Goal: Information Seeking & Learning: Learn about a topic

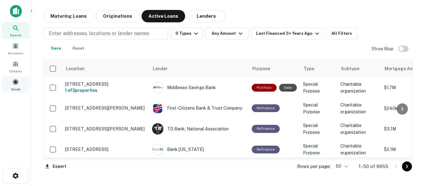
click at [16, 84] on span at bounding box center [15, 82] width 7 height 7
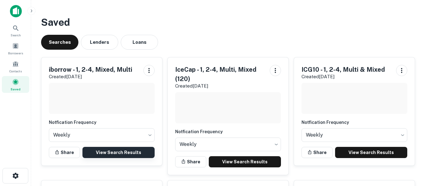
click at [105, 151] on link "View Search Results" at bounding box center [118, 152] width 72 height 11
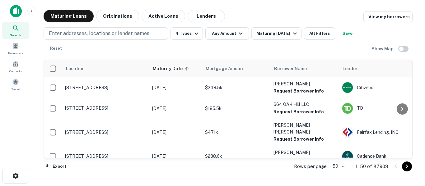
click at [424, 53] on main "Maturing Loans Originations Active Loans Lenders View my borrowers Enter addres…" at bounding box center [228, 93] width 394 height 186
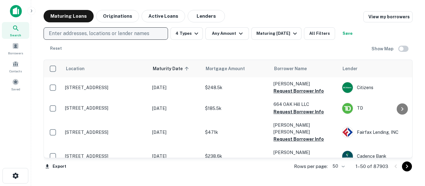
click at [144, 34] on p "Enter addresses, locations or lender names" at bounding box center [99, 33] width 100 height 7
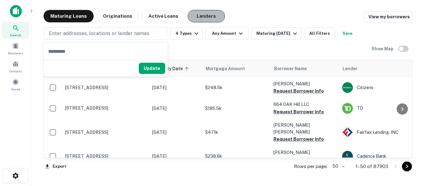
click at [197, 20] on button "Lenders" at bounding box center [205, 16] width 37 height 12
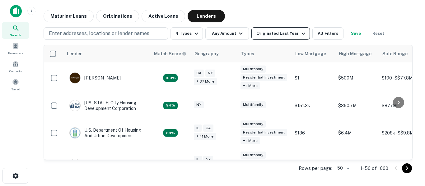
click at [279, 35] on div "Originated Last Year" at bounding box center [281, 33] width 51 height 7
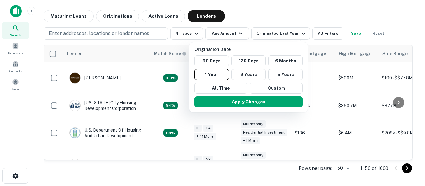
click at [253, 47] on p "Origination Date" at bounding box center [249, 49] width 111 height 7
click at [297, 34] on div at bounding box center [212, 93] width 425 height 186
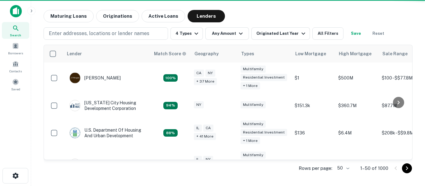
click at [299, 34] on icon "button" at bounding box center [302, 33] width 7 height 7
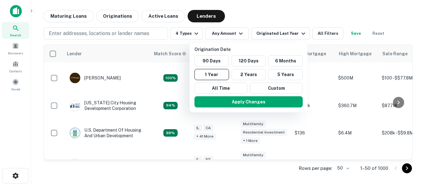
click at [107, 34] on div at bounding box center [212, 93] width 425 height 186
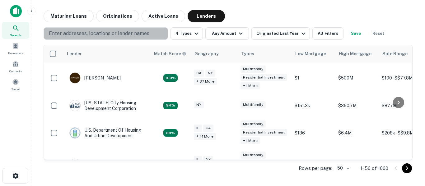
click at [107, 34] on p "Enter addresses, locations or lender names" at bounding box center [99, 33] width 100 height 7
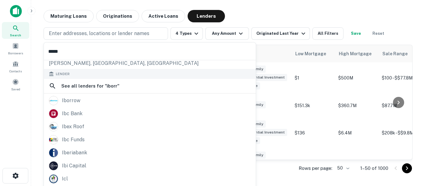
scroll to position [35, 0]
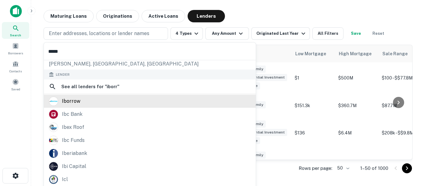
type input "*****"
click at [77, 103] on div "iborrow" at bounding box center [71, 101] width 18 height 9
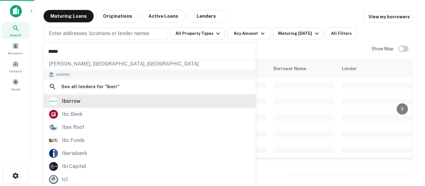
click at [76, 104] on div "iborrow" at bounding box center [71, 101] width 18 height 9
click at [76, 103] on div "iborrow" at bounding box center [71, 101] width 18 height 9
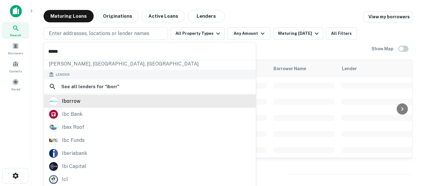
click at [78, 103] on div "iborrow" at bounding box center [71, 101] width 18 height 9
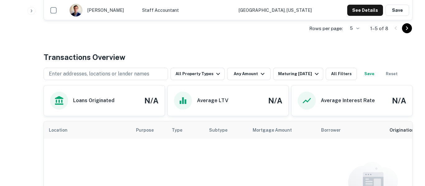
scroll to position [271, 0]
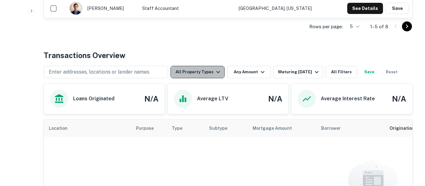
click at [216, 74] on icon "button" at bounding box center [217, 71] width 7 height 7
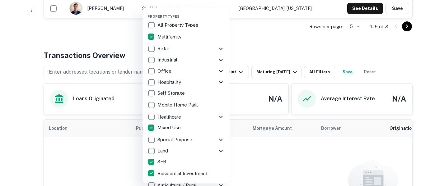
click at [312, 174] on div at bounding box center [212, 93] width 425 height 186
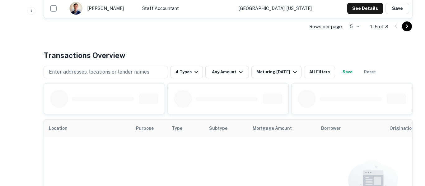
click at [395, 105] on div at bounding box center [352, 99] width 108 height 18
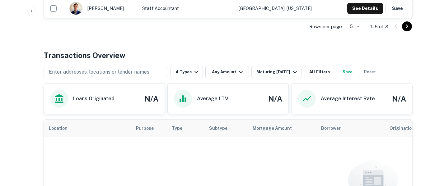
click at [414, 61] on div "Back to search Iborrow Description iBorrow is a nationwide private lender that …" at bounding box center [228, 26] width 384 height 574
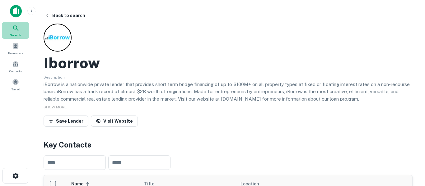
click at [14, 30] on icon at bounding box center [15, 28] width 7 height 7
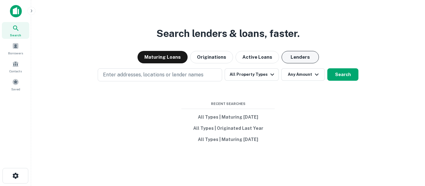
click at [291, 58] on button "Lenders" at bounding box center [299, 57] width 37 height 12
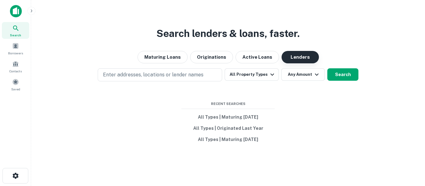
click at [291, 58] on button "Lenders" at bounding box center [299, 57] width 37 height 12
click at [164, 88] on div "Search lenders & loans, faster. Maturing Loans Originations Active Loans Lender…" at bounding box center [228, 108] width 384 height 186
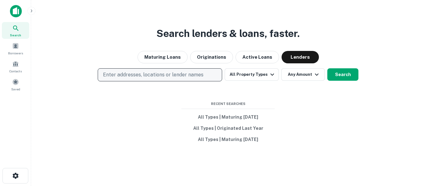
click at [170, 77] on p "Enter addresses, locations or lender names" at bounding box center [153, 74] width 100 height 7
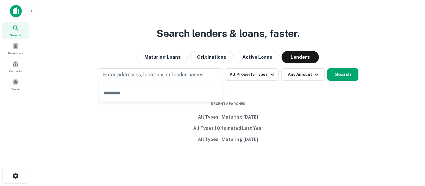
click at [163, 94] on input "text" at bounding box center [161, 92] width 124 height 17
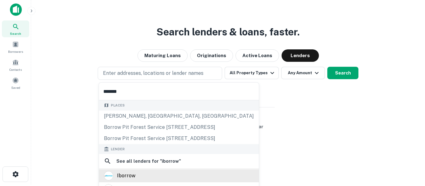
scroll to position [3, 0]
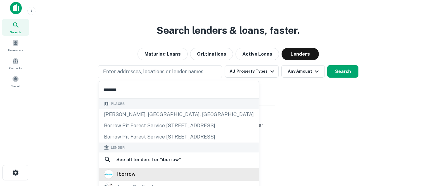
type input "*******"
click at [130, 178] on div "iborrow" at bounding box center [126, 174] width 18 height 9
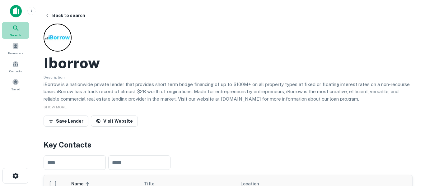
click at [19, 29] on icon at bounding box center [15, 28] width 7 height 7
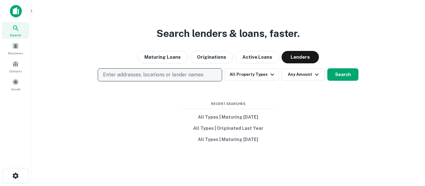
click at [190, 75] on p "Enter addresses, locations or lender names" at bounding box center [153, 74] width 100 height 7
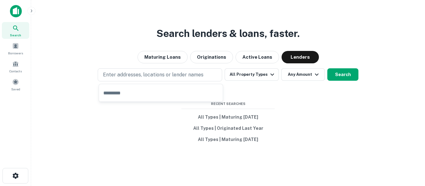
click at [183, 94] on input "text" at bounding box center [161, 92] width 124 height 17
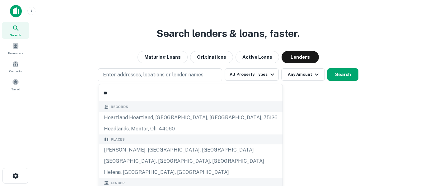
type input "**********"
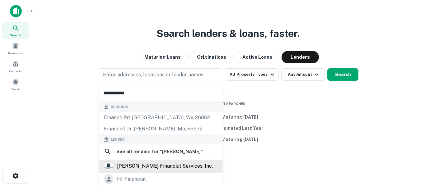
click at [166, 167] on div "herzer financial services, inc." at bounding box center [165, 166] width 96 height 9
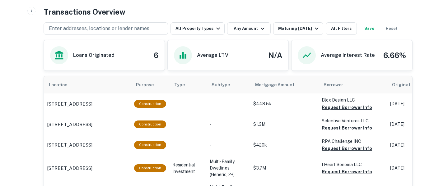
scroll to position [348, 0]
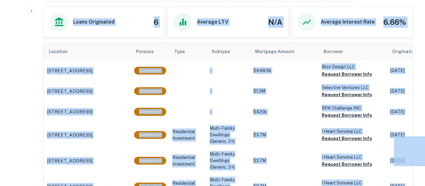
drag, startPoint x: 424, startPoint y: 33, endPoint x: 424, endPoint y: 137, distance: 104.5
click at [291, 91] on p "$1.3M" at bounding box center [284, 91] width 62 height 7
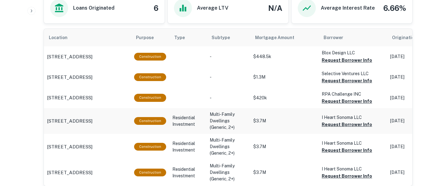
scroll to position [361, 0]
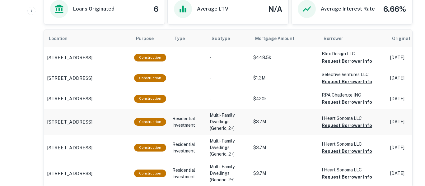
drag, startPoint x: 424, startPoint y: 111, endPoint x: 410, endPoint y: 115, distance: 15.2
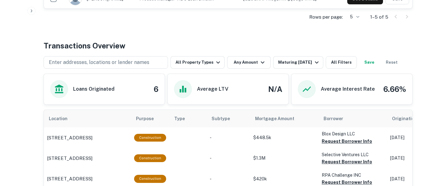
scroll to position [278, 0]
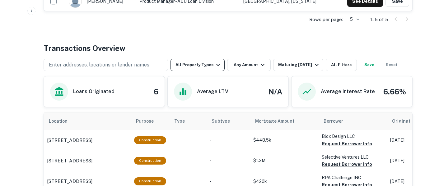
click at [220, 67] on button "All Property Types" at bounding box center [197, 65] width 54 height 12
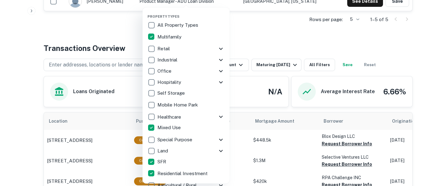
click at [272, 37] on div at bounding box center [212, 93] width 425 height 186
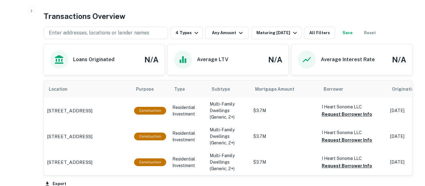
scroll to position [288, 0]
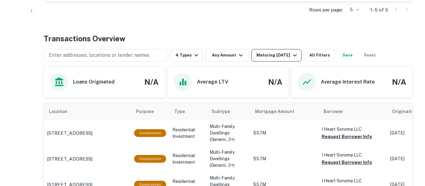
click at [295, 56] on icon "button" at bounding box center [294, 55] width 7 height 7
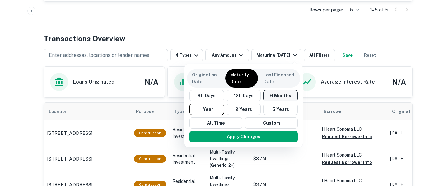
click at [277, 98] on button "6 Months" at bounding box center [280, 95] width 35 height 11
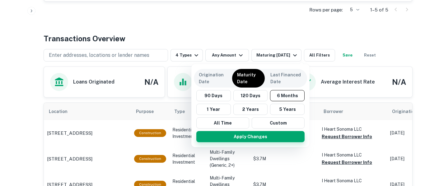
click at [271, 136] on button "Apply Changes" at bounding box center [250, 136] width 108 height 11
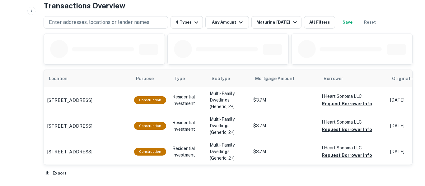
scroll to position [322, 0]
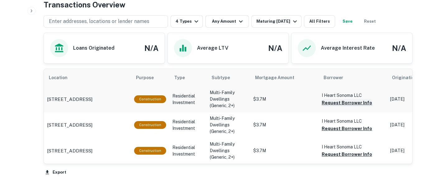
click at [345, 104] on button "Request Borrower Info" at bounding box center [347, 102] width 50 height 7
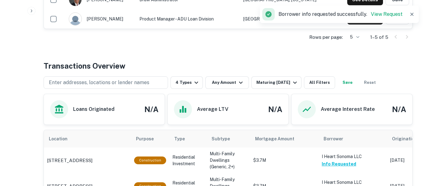
scroll to position [258, 0]
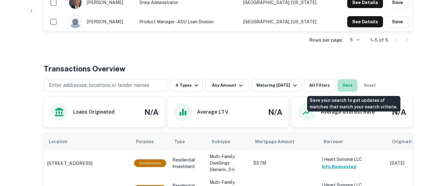
click at [357, 86] on button "Save" at bounding box center [347, 85] width 20 height 12
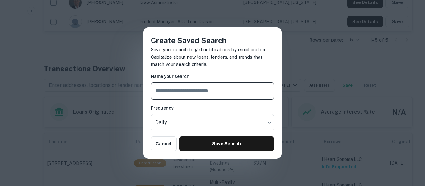
click at [238, 91] on input "text" at bounding box center [212, 90] width 123 height 17
type input "**********"
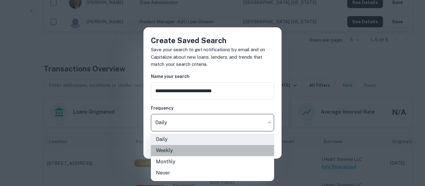
click at [171, 152] on li "Weekly" at bounding box center [212, 150] width 123 height 11
type input "******"
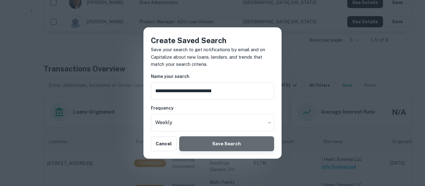
click at [210, 147] on button "Save Search" at bounding box center [226, 144] width 95 height 15
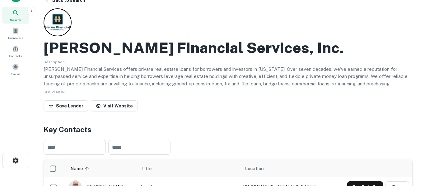
scroll to position [12, 0]
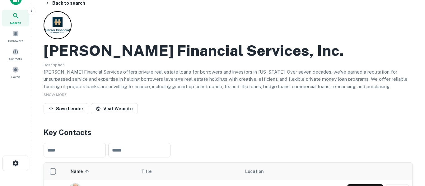
click at [16, 19] on icon at bounding box center [15, 15] width 7 height 7
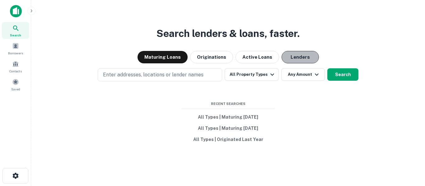
click at [299, 61] on button "Lenders" at bounding box center [299, 57] width 37 height 12
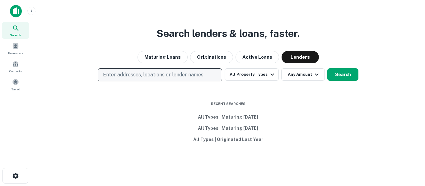
click at [164, 76] on p "Enter addresses, locations or lender names" at bounding box center [153, 74] width 100 height 7
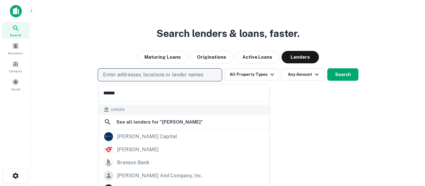
scroll to position [88, 0]
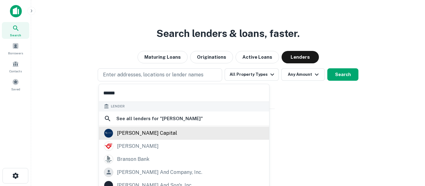
type input "******"
click at [155, 135] on div "hanson capital" at bounding box center [184, 133] width 160 height 9
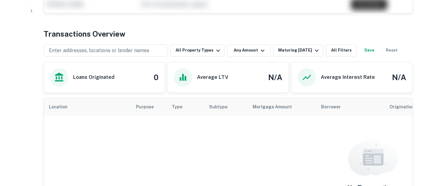
scroll to position [283, 0]
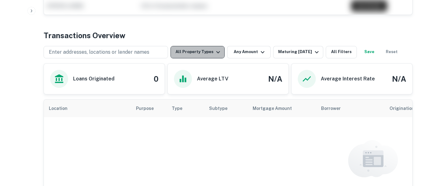
click at [214, 54] on icon "button" at bounding box center [217, 52] width 7 height 7
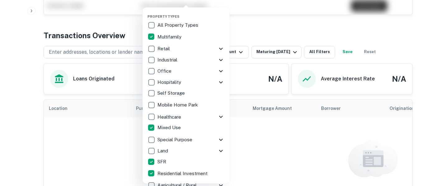
click at [261, 164] on div at bounding box center [212, 93] width 425 height 186
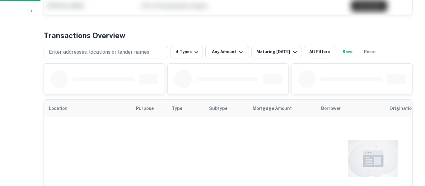
click at [280, 63] on div at bounding box center [227, 78] width 121 height 31
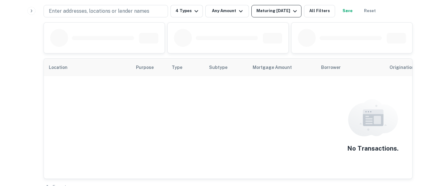
click at [297, 11] on icon "button" at bounding box center [294, 10] width 7 height 7
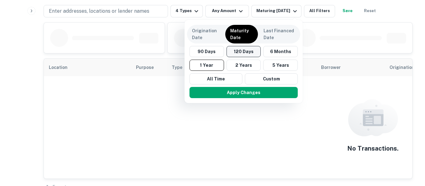
click at [249, 53] on button "120 Days" at bounding box center [243, 51] width 35 height 11
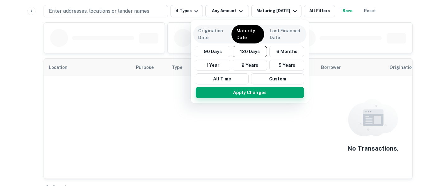
click at [273, 96] on button "Apply Changes" at bounding box center [250, 92] width 108 height 11
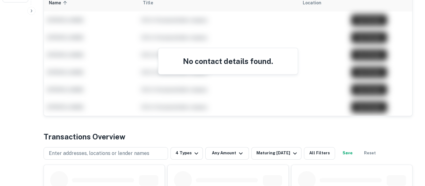
scroll to position [177, 0]
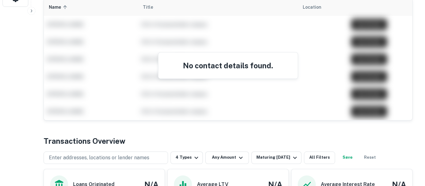
click at [353, 159] on button "Save" at bounding box center [347, 158] width 20 height 12
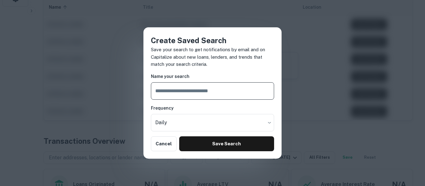
click at [205, 94] on input "text" at bounding box center [212, 90] width 123 height 17
type input "**********"
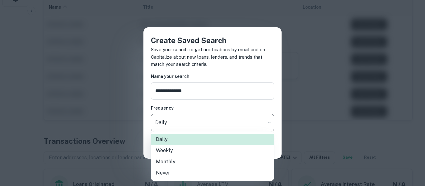
click at [186, 152] on li "Weekly" at bounding box center [212, 150] width 123 height 11
type input "******"
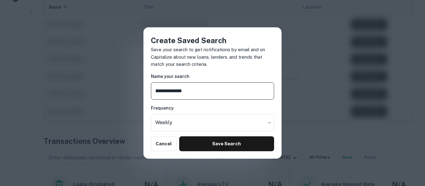
click at [218, 91] on input "**********" at bounding box center [212, 90] width 123 height 17
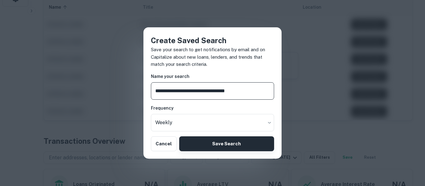
type input "**********"
click at [216, 143] on button "Save Search" at bounding box center [226, 144] width 95 height 15
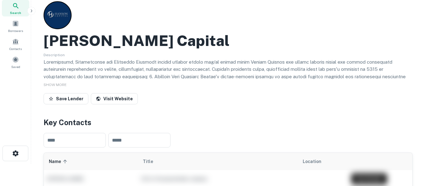
scroll to position [0, 0]
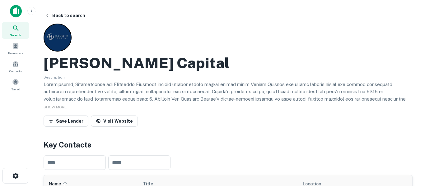
click at [16, 31] on icon at bounding box center [15, 28] width 7 height 7
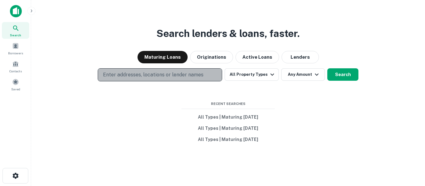
click at [200, 75] on p "Enter addresses, locations or lender names" at bounding box center [153, 74] width 100 height 7
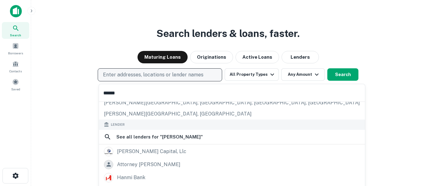
scroll to position [73, 0]
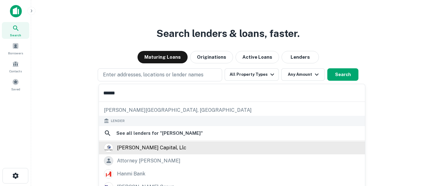
type input "******"
click at [154, 150] on div "[PERSON_NAME] capital, llc" at bounding box center [151, 147] width 69 height 9
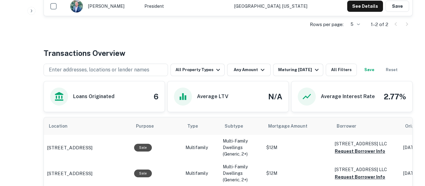
scroll to position [215, 0]
click at [211, 66] on button "All Property Types" at bounding box center [197, 70] width 54 height 12
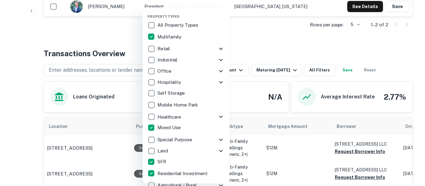
click at [276, 35] on div at bounding box center [212, 93] width 425 height 186
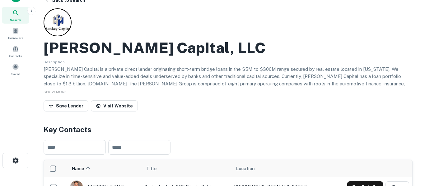
scroll to position [15, 0]
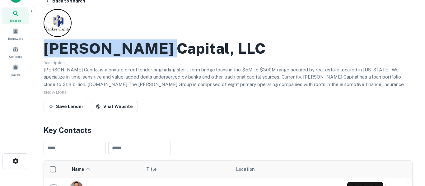
drag, startPoint x: 155, startPoint y: 52, endPoint x: 46, endPoint y: 49, distance: 109.2
click at [46, 49] on h2 "Hankey Capital, LLC" at bounding box center [155, 48] width 222 height 18
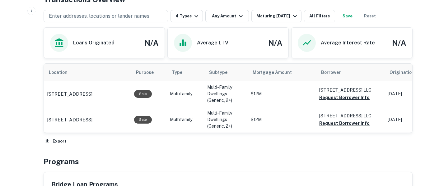
scroll to position [270, 0]
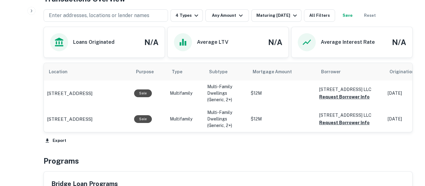
click at [347, 17] on button "Save" at bounding box center [347, 15] width 20 height 12
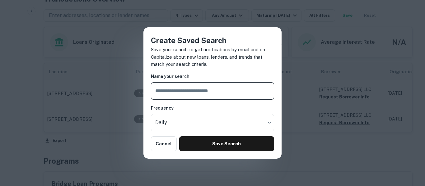
click at [199, 93] on input "text" at bounding box center [212, 90] width 123 height 17
type input "**********"
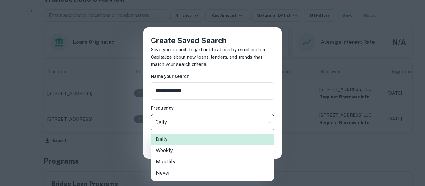
click at [190, 151] on li "Weekly" at bounding box center [212, 150] width 123 height 11
type input "******"
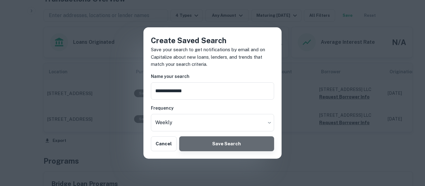
click at [194, 150] on button "Save Search" at bounding box center [226, 144] width 95 height 15
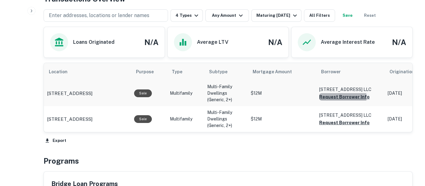
click at [336, 97] on button "Request Borrower Info" at bounding box center [344, 96] width 50 height 7
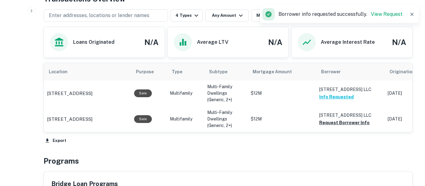
click at [411, 14] on icon "button" at bounding box center [412, 14] width 6 height 6
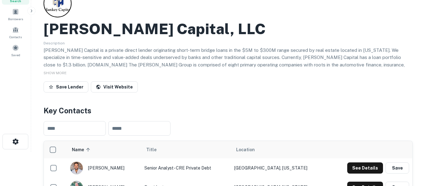
scroll to position [0, 0]
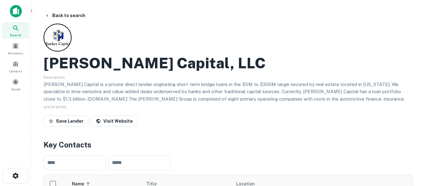
click at [15, 27] on icon at bounding box center [15, 28] width 7 height 7
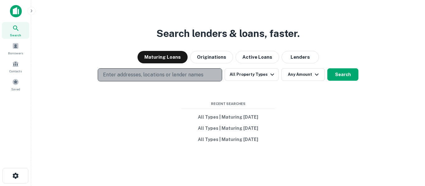
click at [200, 75] on p "Enter addresses, locations or lender names" at bounding box center [153, 74] width 100 height 7
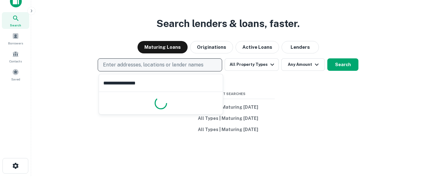
scroll to position [72, 0]
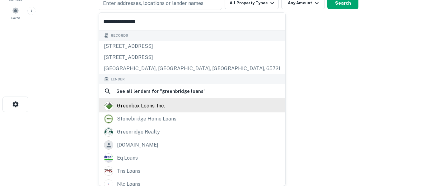
type input "**********"
click at [150, 106] on div "greenbox loans, inc." at bounding box center [141, 105] width 48 height 9
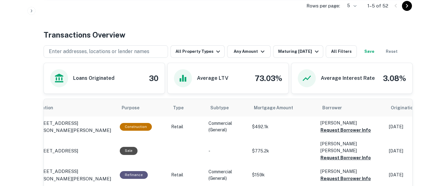
scroll to position [279, 0]
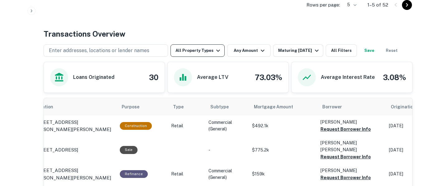
click at [220, 50] on button "All Property Types" at bounding box center [197, 50] width 54 height 12
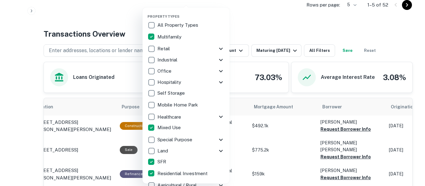
click at [267, 25] on div at bounding box center [212, 93] width 425 height 186
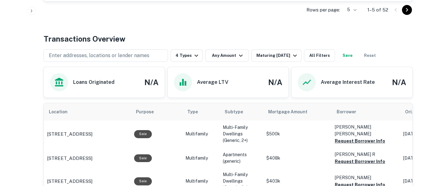
scroll to position [273, 0]
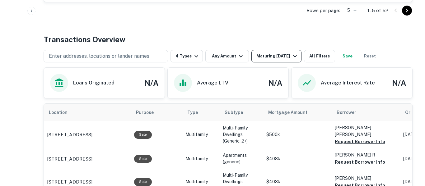
click at [295, 55] on icon "button" at bounding box center [294, 56] width 7 height 7
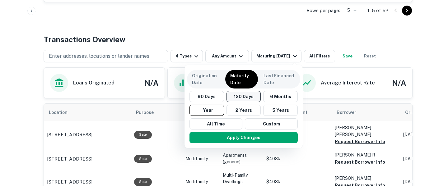
click at [253, 99] on button "120 Days" at bounding box center [243, 96] width 35 height 11
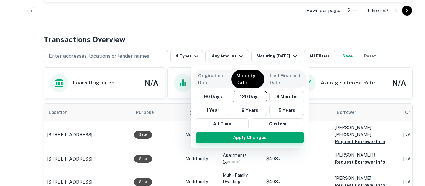
click at [275, 141] on button "Apply Changes" at bounding box center [250, 137] width 108 height 11
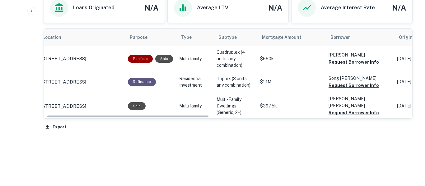
scroll to position [0, 2]
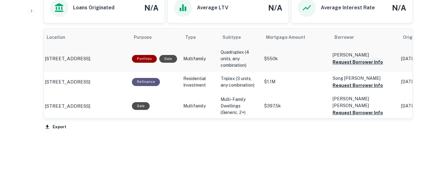
click at [374, 64] on button "Request Borrower Info" at bounding box center [357, 61] width 50 height 7
click at [369, 88] on button "Request Borrower Info" at bounding box center [357, 85] width 50 height 7
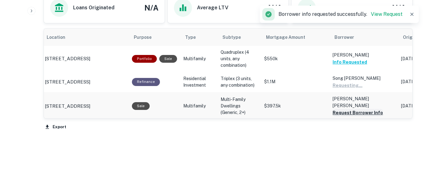
click at [367, 111] on button "Request Borrower Info" at bounding box center [357, 112] width 50 height 7
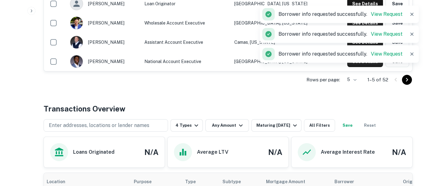
scroll to position [202, 0]
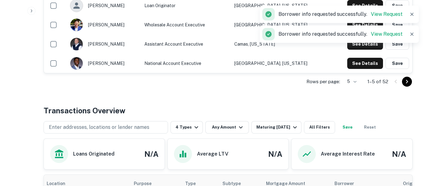
click at [356, 125] on button "Save" at bounding box center [347, 127] width 20 height 12
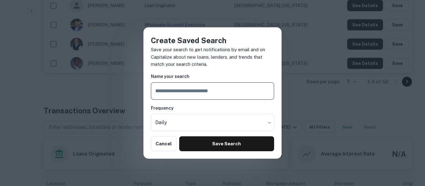
click at [234, 95] on input "text" at bounding box center [212, 90] width 123 height 17
type input "**********"
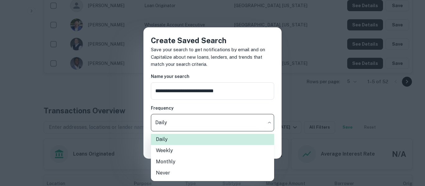
click at [212, 154] on li "Weekly" at bounding box center [212, 150] width 123 height 11
type input "******"
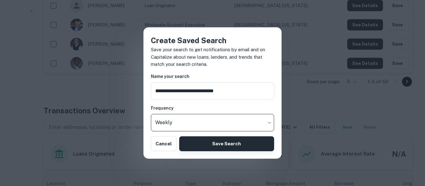
click at [234, 147] on button "Save Search" at bounding box center [226, 144] width 95 height 15
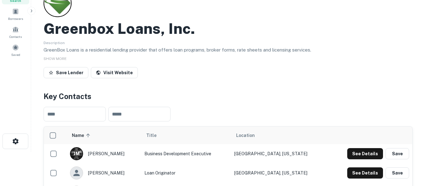
scroll to position [0, 0]
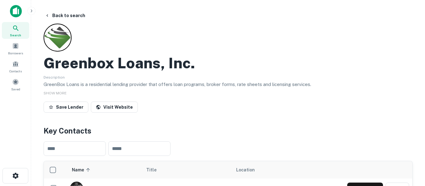
click at [20, 31] on div "Search" at bounding box center [15, 30] width 27 height 17
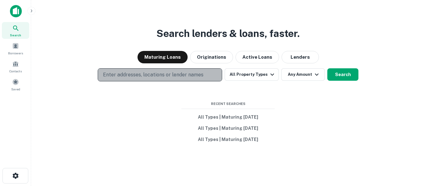
click at [183, 72] on p "Enter addresses, locations or lender names" at bounding box center [153, 74] width 100 height 7
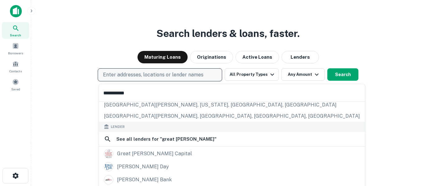
scroll to position [68, 0]
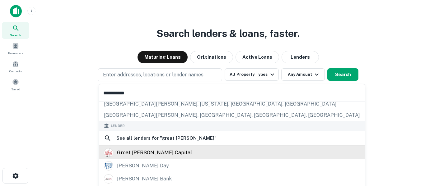
type input "**********"
click at [157, 151] on div "great jones capital" at bounding box center [154, 152] width 75 height 9
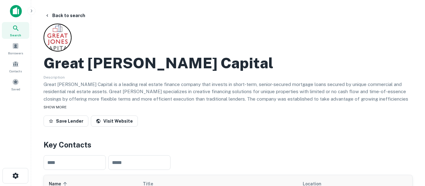
click at [56, 107] on span "SHOW MORE" at bounding box center [55, 107] width 23 height 4
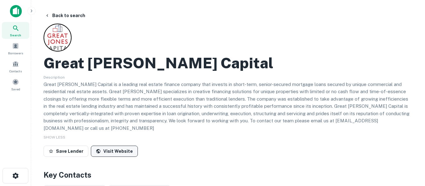
click at [111, 146] on link "Visit Website" at bounding box center [114, 151] width 47 height 11
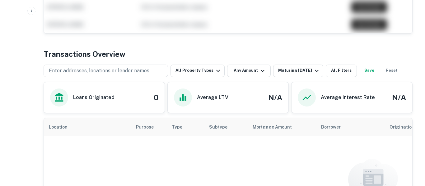
scroll to position [295, 0]
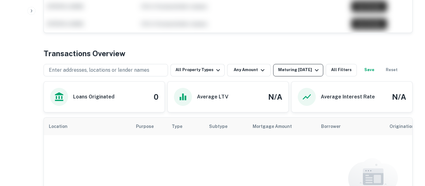
click at [317, 67] on icon "button" at bounding box center [316, 70] width 7 height 7
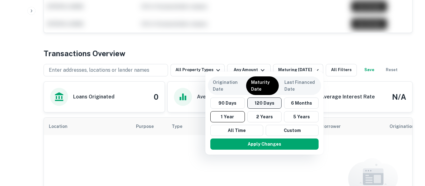
click at [274, 107] on button "120 Days" at bounding box center [264, 103] width 35 height 11
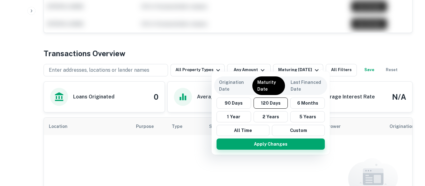
click at [277, 148] on button "Apply Changes" at bounding box center [270, 144] width 108 height 11
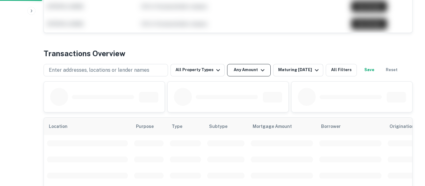
click at [263, 67] on icon "button" at bounding box center [262, 70] width 7 height 7
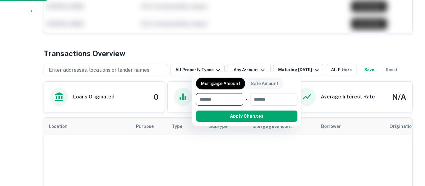
click at [214, 63] on div at bounding box center [212, 93] width 425 height 186
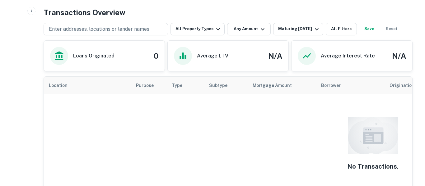
scroll to position [336, 0]
click at [220, 23] on button "All Property Types" at bounding box center [197, 29] width 54 height 12
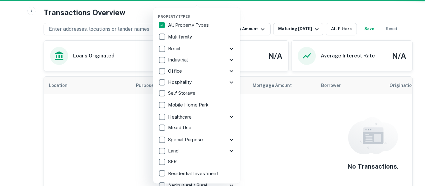
click at [219, 21] on div "All Property Types" at bounding box center [196, 25] width 77 height 11
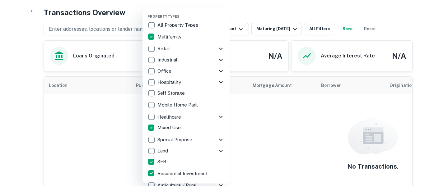
click at [274, 127] on div at bounding box center [212, 93] width 425 height 186
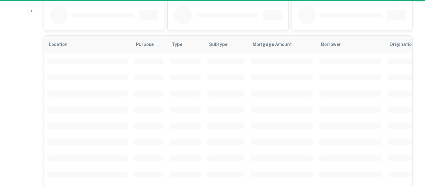
scroll to position [295, 0]
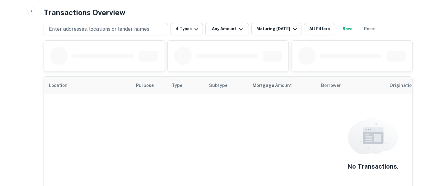
click at [354, 23] on button "Save" at bounding box center [347, 29] width 20 height 12
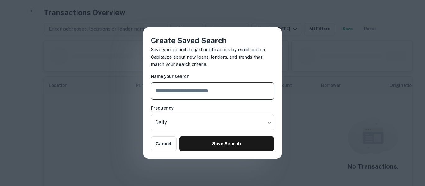
click at [180, 92] on input "text" at bounding box center [212, 90] width 123 height 17
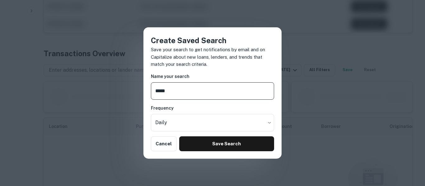
scroll to position [336, 0]
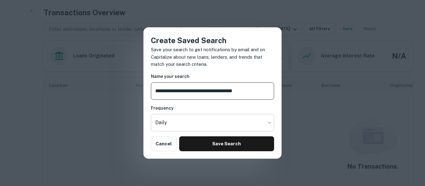
type input "**********"
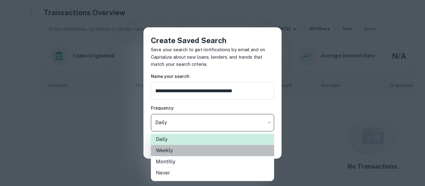
click at [194, 154] on li "Weekly" at bounding box center [212, 150] width 123 height 11
type input "******"
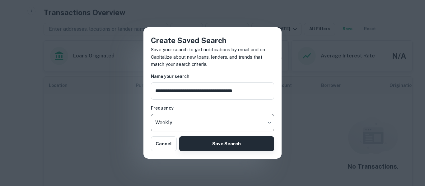
click at [219, 147] on button "Save Search" at bounding box center [226, 144] width 95 height 15
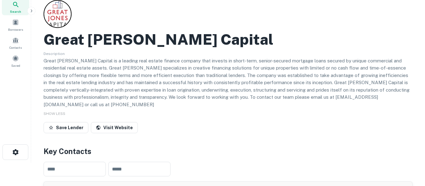
scroll to position [0, 0]
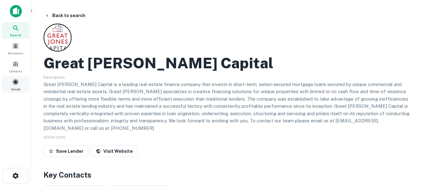
click at [15, 83] on span at bounding box center [15, 82] width 7 height 7
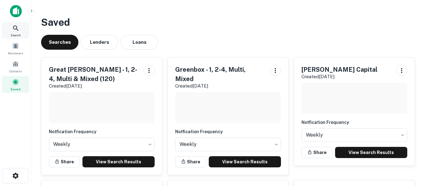
click at [19, 27] on icon at bounding box center [15, 28] width 7 height 7
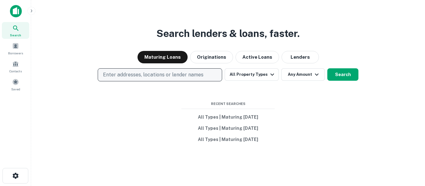
click at [170, 71] on p "Enter addresses, locations or lender names" at bounding box center [153, 74] width 100 height 7
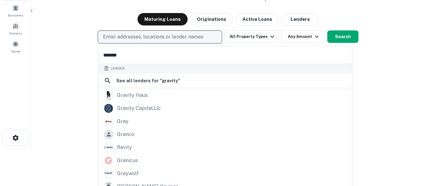
scroll to position [39, 0]
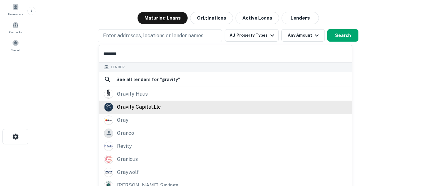
type input "*******"
click at [151, 111] on div "gravity capital,llc" at bounding box center [139, 107] width 44 height 9
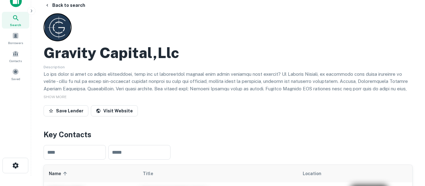
scroll to position [10, 0]
click at [122, 112] on link "Visit Website" at bounding box center [114, 111] width 47 height 11
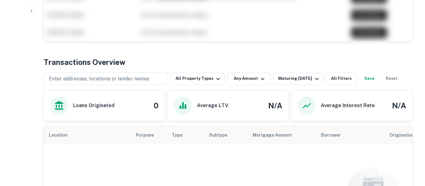
scroll to position [257, 0]
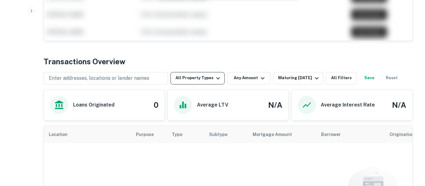
click at [219, 79] on icon "button" at bounding box center [217, 78] width 7 height 7
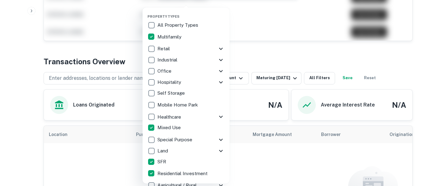
click at [262, 167] on div at bounding box center [212, 93] width 425 height 186
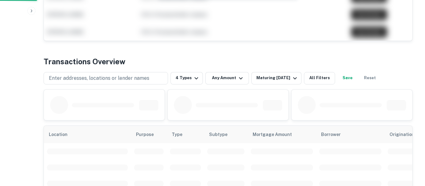
click at [245, 81] on div "Property Types All Property Types Multifamily Retail Storefront Auto Shop Bar S…" at bounding box center [212, 93] width 425 height 186
click at [244, 90] on div at bounding box center [228, 105] width 121 height 30
click at [240, 80] on icon "button" at bounding box center [240, 78] width 7 height 7
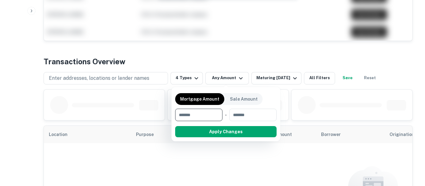
click at [279, 80] on div at bounding box center [212, 93] width 425 height 186
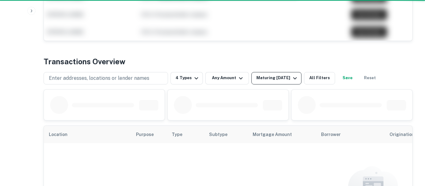
click at [279, 80] on div "Maturing [DATE]" at bounding box center [277, 78] width 42 height 7
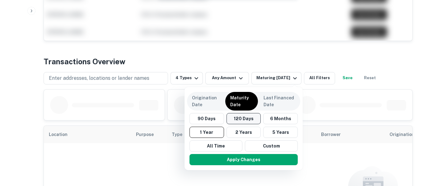
click at [248, 122] on button "120 Days" at bounding box center [243, 118] width 35 height 11
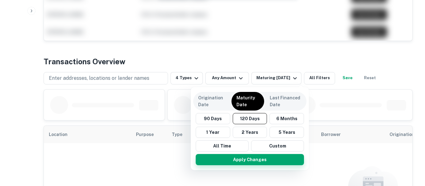
click at [262, 164] on button "Apply Changes" at bounding box center [250, 159] width 108 height 11
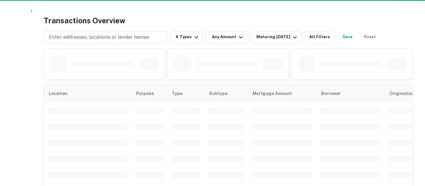
click at [354, 77] on div at bounding box center [351, 64] width 121 height 30
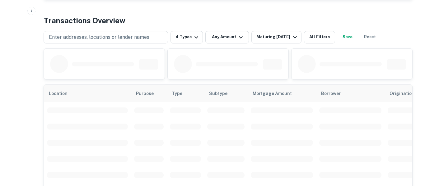
scroll to position [298, 0]
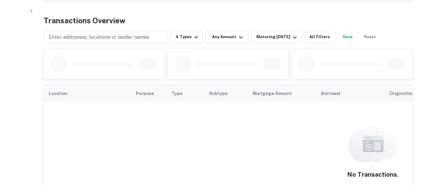
click at [355, 35] on button "Save" at bounding box center [347, 37] width 20 height 12
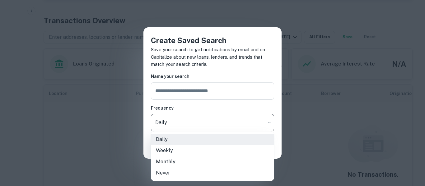
click at [208, 154] on li "Weekly" at bounding box center [212, 150] width 123 height 11
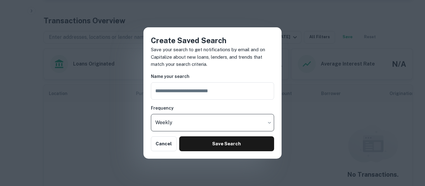
type input "******"
click at [224, 88] on input "text" at bounding box center [212, 90] width 123 height 17
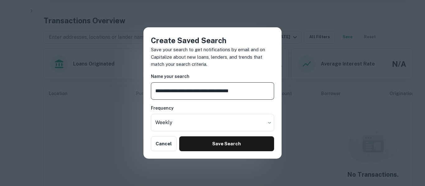
click at [220, 91] on input "**********" at bounding box center [212, 90] width 123 height 17
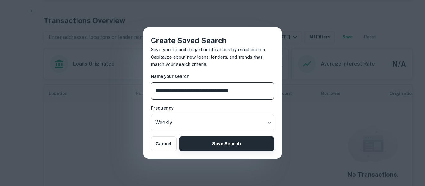
type input "**********"
click at [237, 146] on button "Save Search" at bounding box center [226, 144] width 95 height 15
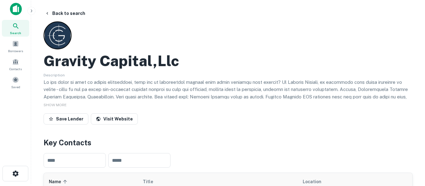
scroll to position [0, 0]
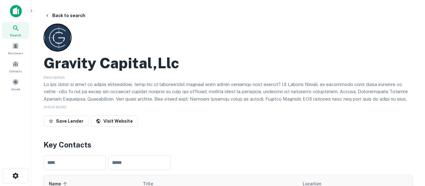
click at [18, 29] on icon at bounding box center [15, 28] width 7 height 7
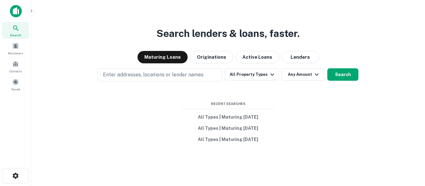
click at [153, 137] on div "Search lenders & loans, faster. Maturing Loans Originations Active Loans Lender…" at bounding box center [228, 108] width 384 height 186
click at [220, 59] on button "Originations" at bounding box center [211, 57] width 43 height 12
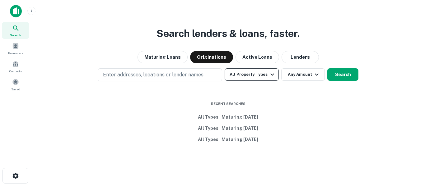
click at [256, 78] on button "All Property Types" at bounding box center [251, 74] width 54 height 12
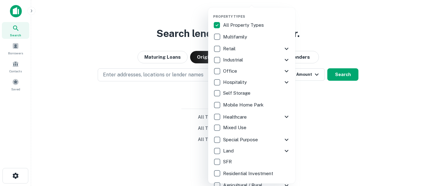
click at [289, 142] on icon at bounding box center [286, 139] width 7 height 7
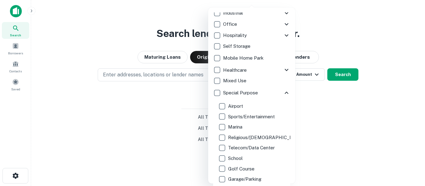
scroll to position [48, 0]
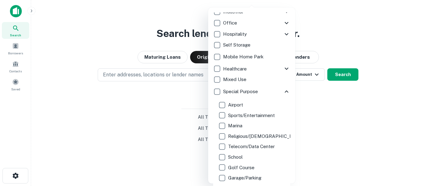
click at [242, 127] on p "Marina" at bounding box center [236, 125] width 16 height 7
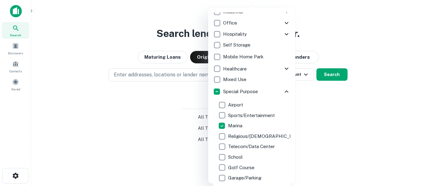
click at [327, 132] on div at bounding box center [212, 93] width 425 height 186
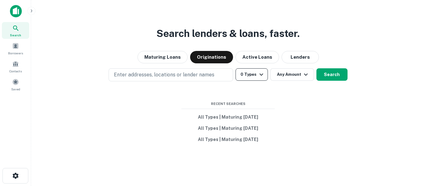
click at [259, 74] on icon "button" at bounding box center [260, 74] width 7 height 7
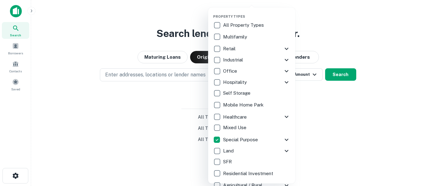
click at [288, 137] on icon at bounding box center [286, 139] width 7 height 7
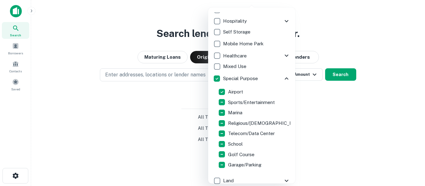
scroll to position [62, 0]
click at [342, 127] on div at bounding box center [212, 93] width 425 height 186
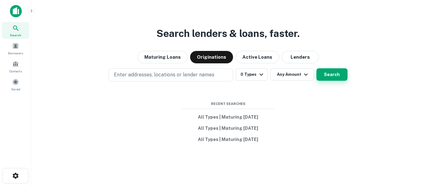
click at [332, 77] on button "Search" at bounding box center [331, 74] width 31 height 12
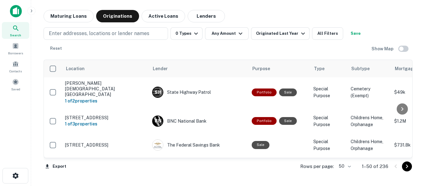
click at [17, 32] on div "Search" at bounding box center [15, 30] width 27 height 17
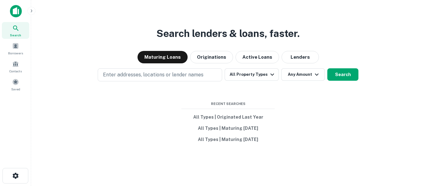
click at [16, 32] on icon at bounding box center [15, 28] width 7 height 7
click at [149, 87] on div "Search lenders & loans, faster. Maturing Loans Originations Active Loans Lender…" at bounding box center [228, 108] width 384 height 186
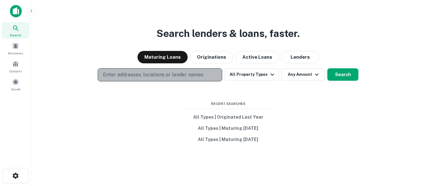
click at [151, 76] on p "Enter addresses, locations or lender names" at bounding box center [153, 74] width 100 height 7
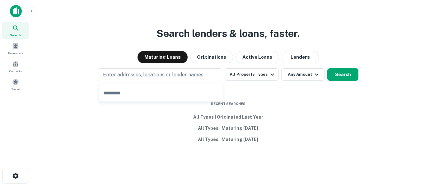
click at [149, 93] on input "text" at bounding box center [161, 92] width 124 height 17
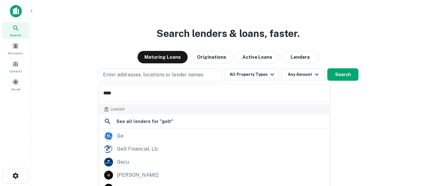
scroll to position [44, 0]
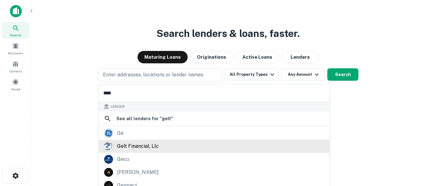
type input "****"
click at [155, 145] on div "gelt financial, llc" at bounding box center [138, 146] width 42 height 9
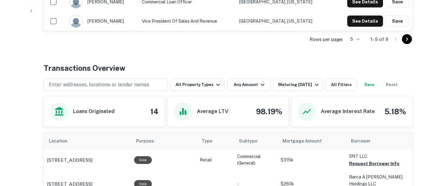
scroll to position [257, 0]
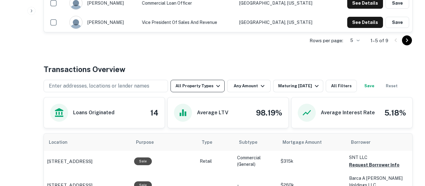
click at [216, 82] on icon "button" at bounding box center [217, 85] width 7 height 7
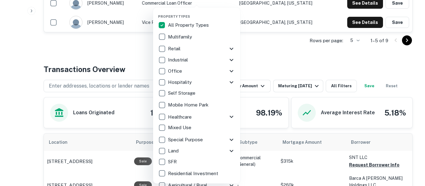
click at [214, 90] on div "Self Storage" at bounding box center [196, 93] width 77 height 11
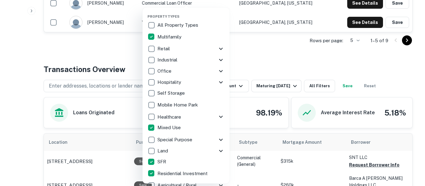
click at [288, 62] on div at bounding box center [212, 93] width 425 height 186
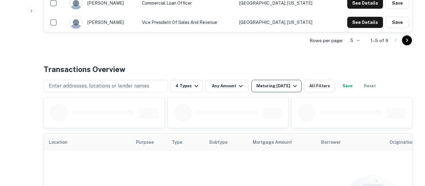
click at [282, 90] on button "Maturing [DATE]" at bounding box center [276, 86] width 50 height 12
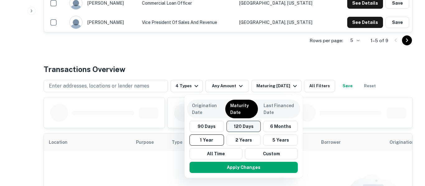
click at [248, 131] on button "120 Days" at bounding box center [243, 126] width 35 height 11
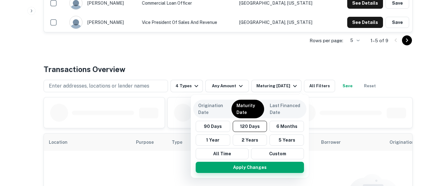
click at [257, 169] on button "Apply Changes" at bounding box center [250, 167] width 108 height 11
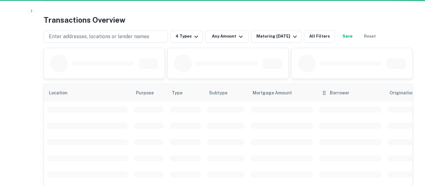
click at [358, 90] on div "Borrower" at bounding box center [350, 92] width 58 height 7
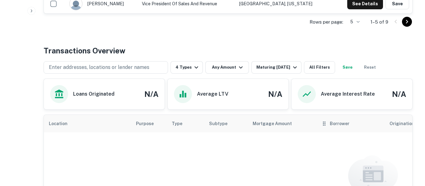
scroll to position [275, 0]
click at [357, 70] on button "Save" at bounding box center [347, 68] width 20 height 12
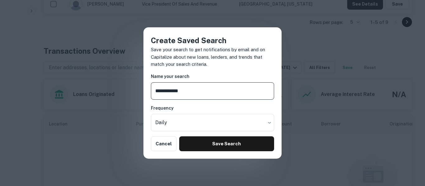
click at [172, 92] on input "**********" at bounding box center [212, 90] width 123 height 17
click at [207, 92] on input "**********" at bounding box center [212, 90] width 123 height 17
type input "**********"
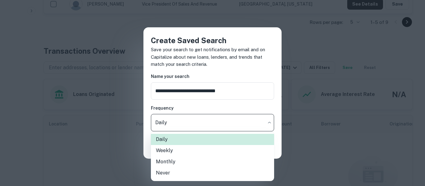
click at [206, 152] on li "Weekly" at bounding box center [212, 150] width 123 height 11
type input "******"
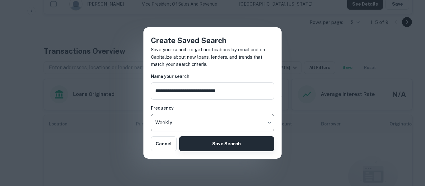
click at [233, 147] on button "Save Search" at bounding box center [226, 144] width 95 height 15
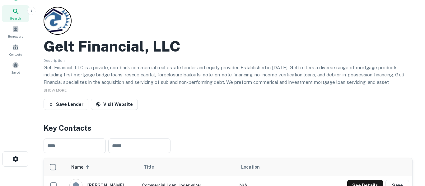
scroll to position [0, 0]
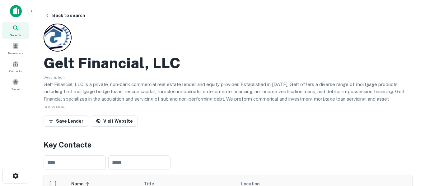
click at [19, 32] on div "Search" at bounding box center [15, 30] width 27 height 17
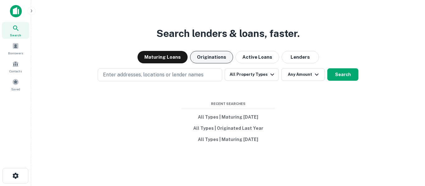
click at [212, 53] on button "Originations" at bounding box center [211, 57] width 43 height 12
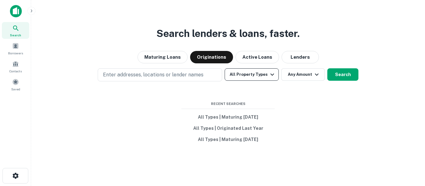
click at [259, 74] on button "All Property Types" at bounding box center [251, 74] width 54 height 12
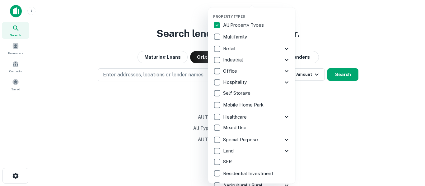
click at [255, 107] on p "Mobile Home Park" at bounding box center [244, 104] width 42 height 7
click at [290, 137] on icon at bounding box center [286, 139] width 7 height 7
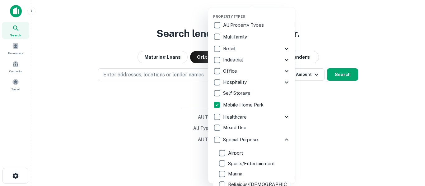
click at [342, 75] on div at bounding box center [212, 93] width 425 height 186
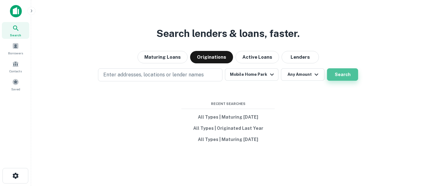
click at [347, 79] on button "Search" at bounding box center [342, 74] width 31 height 12
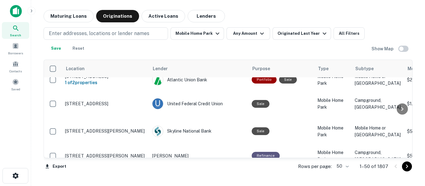
scroll to position [1004, 0]
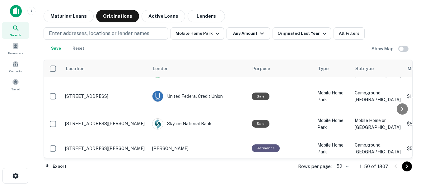
click at [15, 33] on span "Search" at bounding box center [15, 35] width 11 height 5
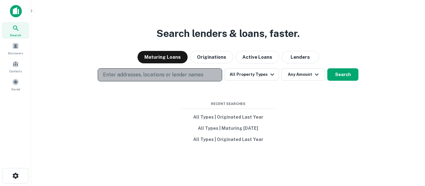
click at [140, 74] on p "Enter addresses, locations or lender names" at bounding box center [153, 74] width 100 height 7
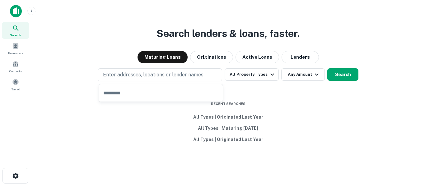
click at [138, 90] on input "text" at bounding box center [161, 92] width 124 height 17
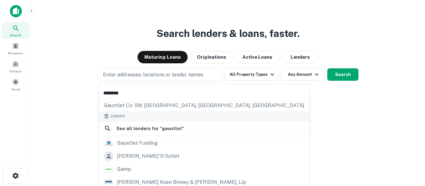
scroll to position [56, 0]
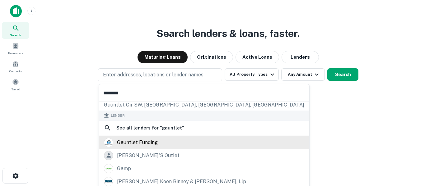
type input "********"
click at [157, 146] on div "gauntlet funding" at bounding box center [204, 142] width 200 height 9
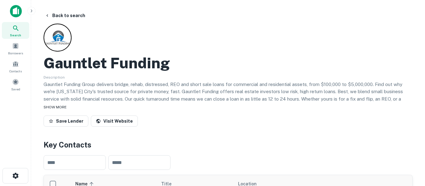
click at [54, 108] on span "SHOW MORE" at bounding box center [55, 107] width 23 height 4
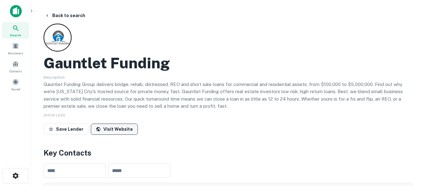
click at [124, 130] on link "Visit Website" at bounding box center [114, 129] width 47 height 11
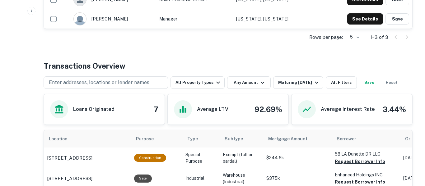
scroll to position [230, 0]
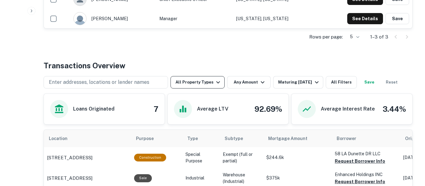
click at [219, 86] on icon "button" at bounding box center [217, 82] width 7 height 7
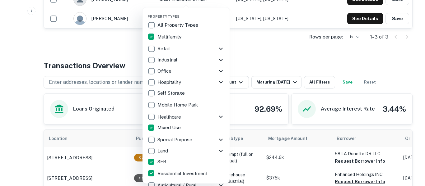
click at [264, 55] on div at bounding box center [212, 93] width 425 height 186
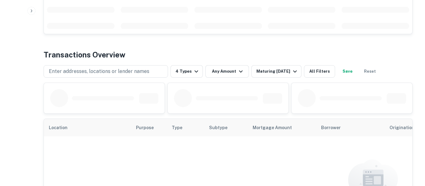
click at [299, 73] on div "Enter addresses, locations or lender names 4 Types Any Amount Maturing In 1 Yea…" at bounding box center [228, 68] width 369 height 17
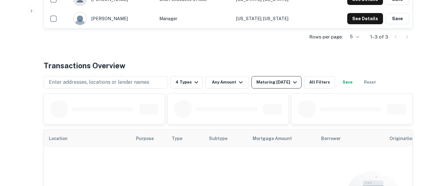
click at [293, 85] on icon "button" at bounding box center [294, 82] width 7 height 7
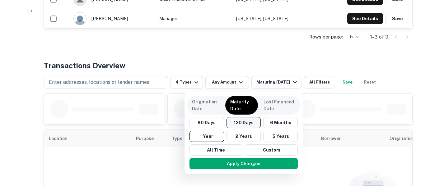
click at [248, 126] on button "120 Days" at bounding box center [243, 122] width 35 height 11
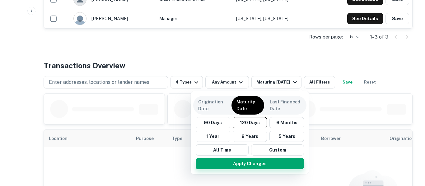
click at [255, 164] on button "Apply Changes" at bounding box center [250, 163] width 108 height 11
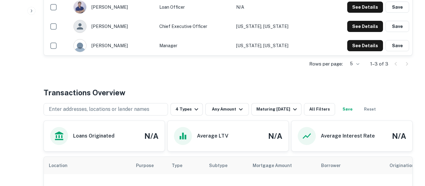
scroll to position [204, 0]
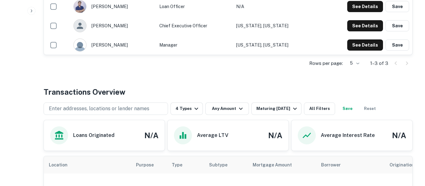
click at [355, 110] on button "Save" at bounding box center [347, 109] width 20 height 12
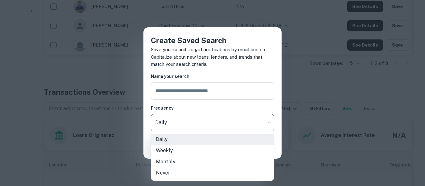
click at [195, 153] on li "Weekly" at bounding box center [212, 150] width 123 height 11
type input "******"
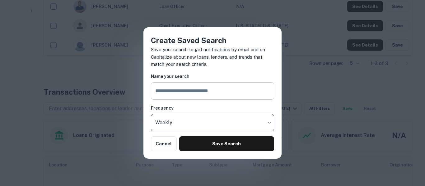
click at [210, 92] on input "text" at bounding box center [212, 90] width 123 height 17
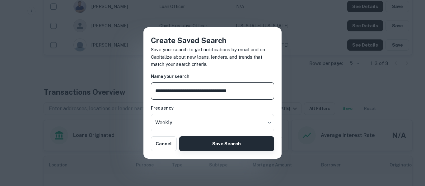
type input "**********"
click at [224, 145] on button "Save Search" at bounding box center [226, 144] width 95 height 15
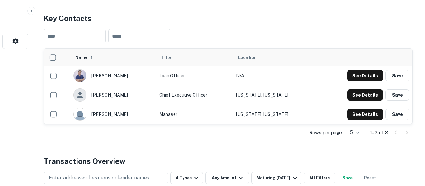
scroll to position [134, 0]
click at [372, 98] on button "See Details" at bounding box center [365, 95] width 36 height 11
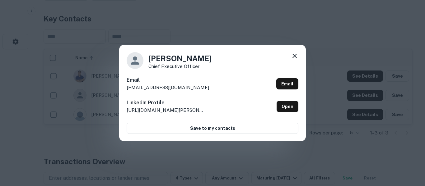
click at [296, 56] on icon at bounding box center [294, 55] width 7 height 7
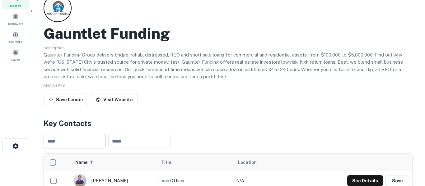
scroll to position [0, 0]
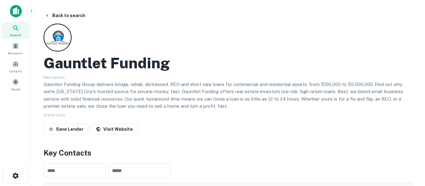
click at [17, 29] on icon at bounding box center [15, 28] width 7 height 7
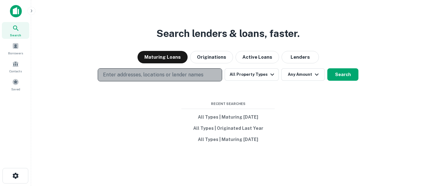
click at [164, 75] on p "Enter addresses, locations or lender names" at bounding box center [153, 74] width 100 height 7
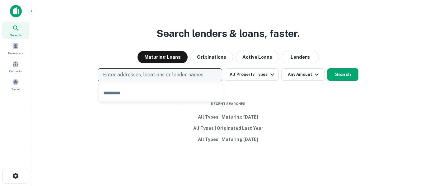
type input "*"
click at [164, 75] on p "Enter addresses, locations or lender names" at bounding box center [153, 74] width 100 height 7
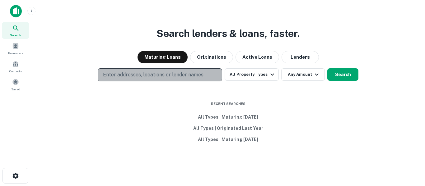
click at [169, 76] on p "Enter addresses, locations or lender names" at bounding box center [153, 74] width 100 height 7
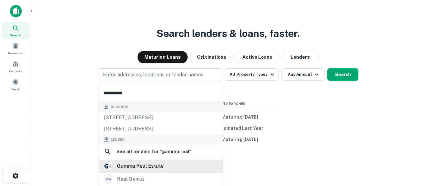
type input "**********"
click at [155, 168] on div "gamma real estate" at bounding box center [140, 166] width 47 height 9
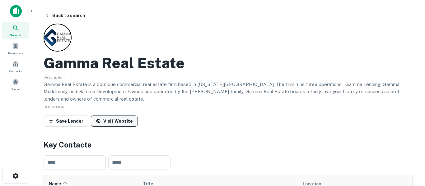
click at [118, 123] on link "Visit Website" at bounding box center [114, 121] width 47 height 11
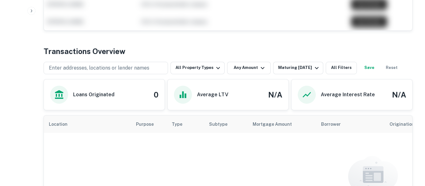
scroll to position [266, 0]
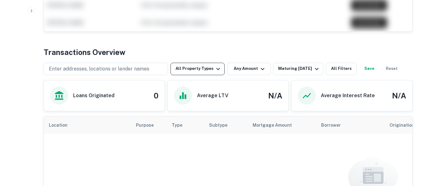
click at [221, 69] on button "All Property Types" at bounding box center [197, 69] width 54 height 12
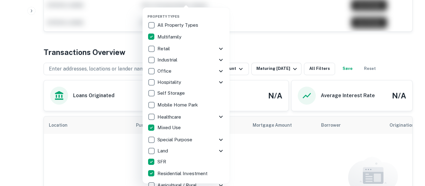
click at [267, 167] on div at bounding box center [212, 93] width 425 height 186
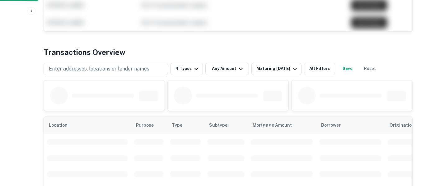
click at [282, 68] on div "Property Types All Property Types Multifamily Retail Storefront Auto Shop Bar S…" at bounding box center [212, 93] width 425 height 186
click at [279, 72] on div "Maturing [DATE]" at bounding box center [277, 68] width 42 height 7
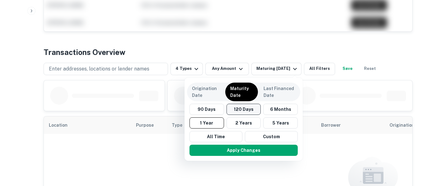
click at [248, 113] on button "120 Days" at bounding box center [243, 109] width 35 height 11
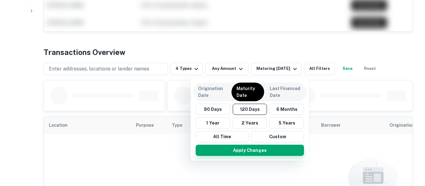
click at [263, 153] on button "Apply Changes" at bounding box center [250, 150] width 108 height 11
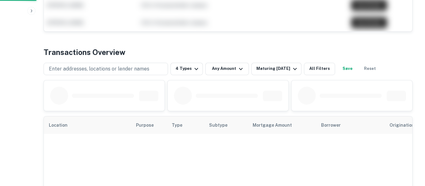
click at [354, 69] on button "Save" at bounding box center [347, 69] width 20 height 12
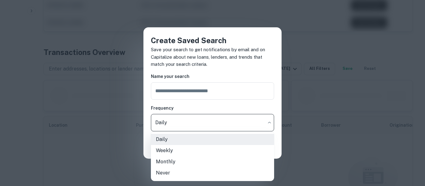
scroll to position [307, 0]
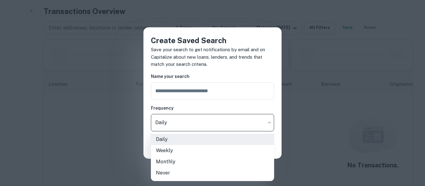
click at [196, 154] on li "Weekly" at bounding box center [212, 150] width 123 height 11
type input "******"
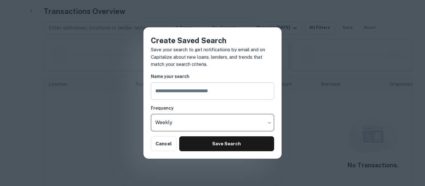
click at [215, 94] on input "text" at bounding box center [212, 90] width 123 height 17
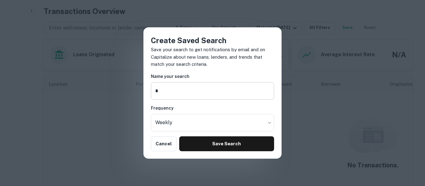
click at [243, 93] on input "*" at bounding box center [212, 90] width 123 height 17
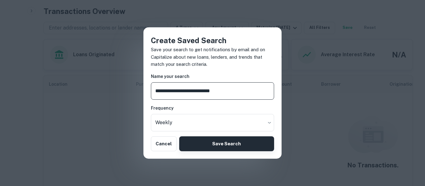
type input "**********"
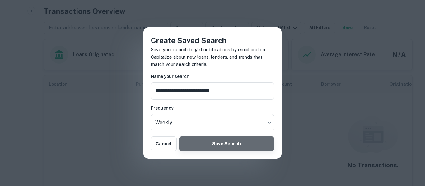
click at [250, 143] on button "Save Search" at bounding box center [226, 144] width 95 height 15
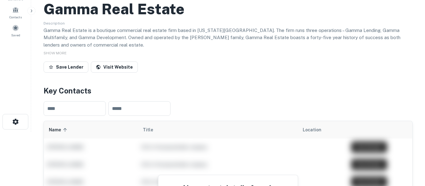
scroll to position [0, 0]
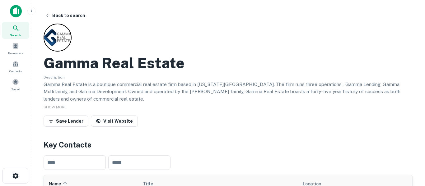
click at [21, 30] on div "Search" at bounding box center [15, 30] width 27 height 17
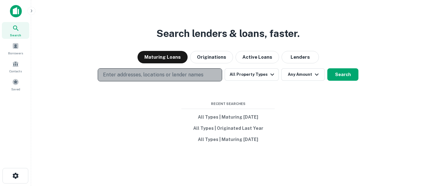
click at [190, 74] on p "Enter addresses, locations or lender names" at bounding box center [153, 74] width 100 height 7
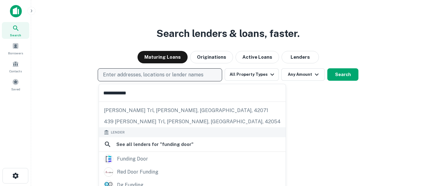
scroll to position [44, 0]
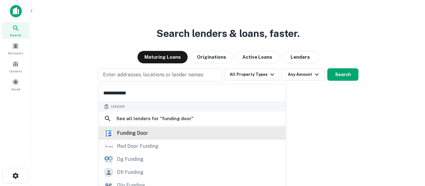
type input "**********"
click at [146, 135] on div "funding door" at bounding box center [132, 133] width 31 height 9
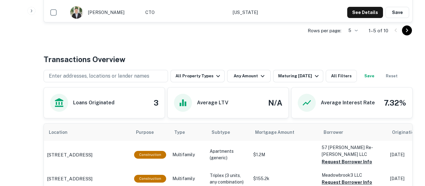
scroll to position [266, 0]
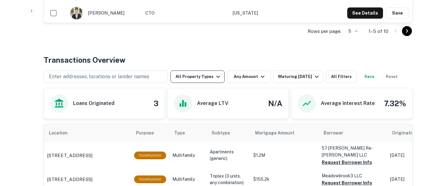
click at [211, 76] on button "All Property Types" at bounding box center [197, 77] width 54 height 12
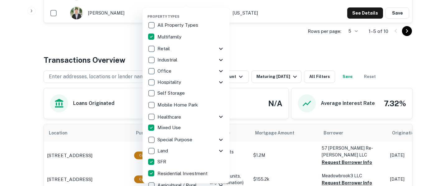
click at [278, 49] on div at bounding box center [212, 93] width 425 height 186
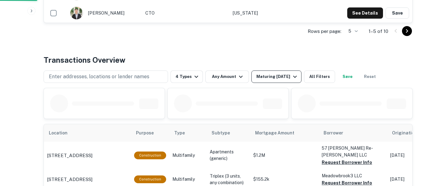
click at [282, 81] on button "Maturing [DATE]" at bounding box center [276, 77] width 50 height 12
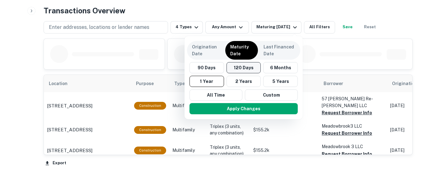
click at [249, 71] on button "120 Days" at bounding box center [243, 67] width 35 height 11
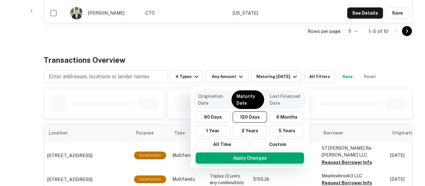
click at [256, 163] on button "Apply Changes" at bounding box center [250, 158] width 108 height 11
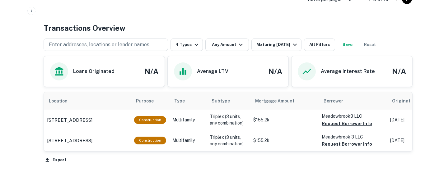
scroll to position [305, 0]
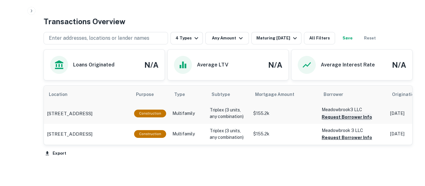
click at [357, 118] on button "Request Borrower Info" at bounding box center [347, 116] width 50 height 7
click at [357, 41] on button "Save" at bounding box center [347, 38] width 20 height 12
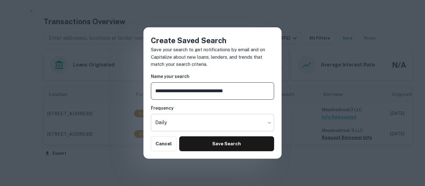
type input "**********"
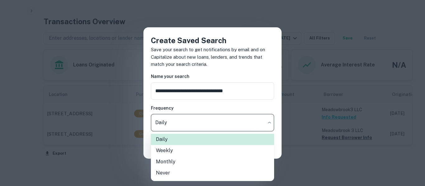
click at [210, 155] on li "Weekly" at bounding box center [212, 150] width 123 height 11
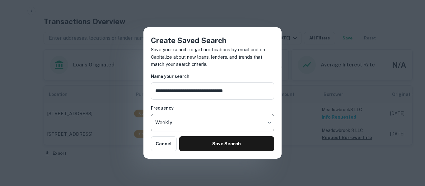
type input "******"
click at [255, 93] on input "**********" at bounding box center [212, 90] width 123 height 17
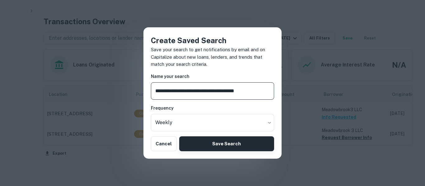
type input "**********"
click at [238, 146] on button "Save Search" at bounding box center [226, 144] width 95 height 15
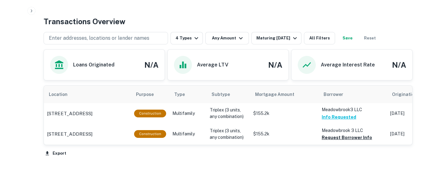
click at [34, 13] on icon "button" at bounding box center [31, 10] width 5 height 5
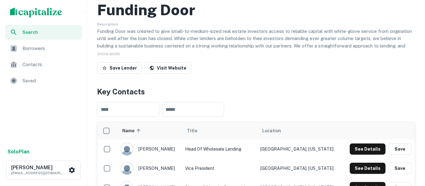
scroll to position [45, 0]
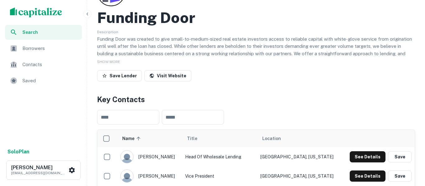
click at [37, 32] on span "Search" at bounding box center [50, 32] width 56 height 7
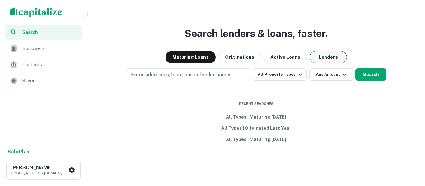
click at [330, 62] on button "Lenders" at bounding box center [327, 57] width 37 height 12
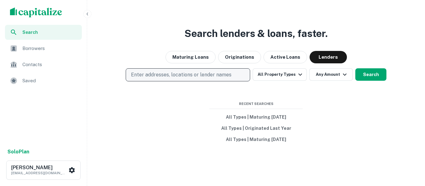
click at [223, 78] on p "Enter addresses, locations or lender names" at bounding box center [181, 74] width 100 height 7
type input "***"
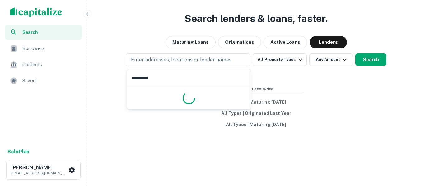
scroll to position [15, 0]
type input "*"
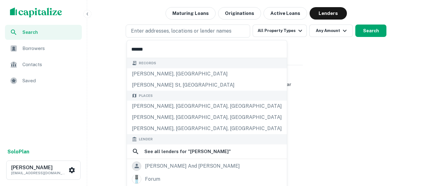
scroll to position [44, 0]
click at [179, 49] on input "******" at bounding box center [207, 48] width 160 height 17
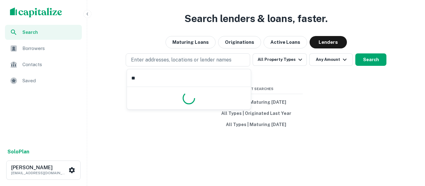
type input "*"
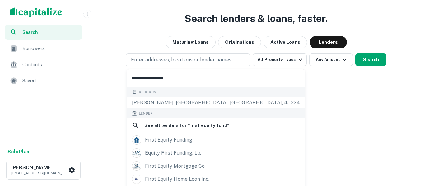
scroll to position [44, 0]
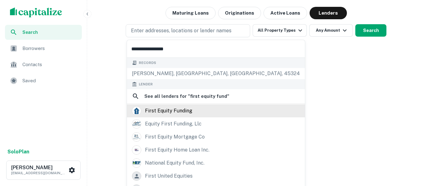
type input "**********"
click at [190, 110] on div "first equity funding" at bounding box center [168, 110] width 47 height 9
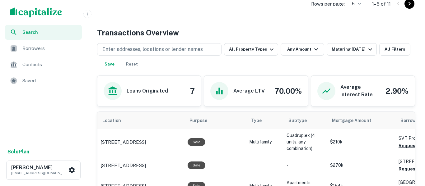
scroll to position [294, 0]
click at [272, 50] on icon "button" at bounding box center [271, 49] width 7 height 7
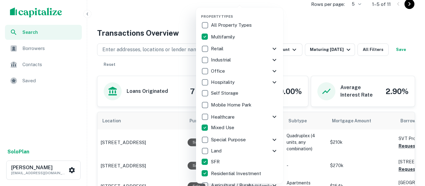
click at [319, 23] on div at bounding box center [212, 93] width 425 height 186
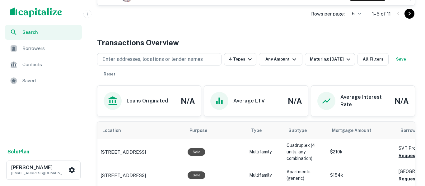
scroll to position [282, 0]
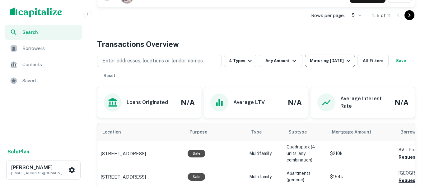
click at [332, 61] on div "Maturing [DATE]" at bounding box center [331, 60] width 42 height 7
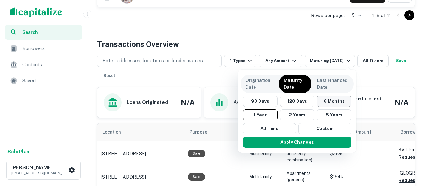
click at [338, 103] on button "6 Months" at bounding box center [334, 101] width 35 height 11
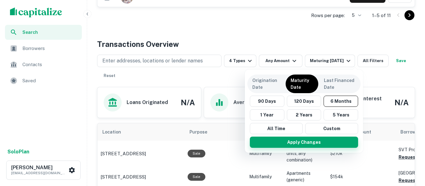
click at [328, 145] on button "Apply Changes" at bounding box center [304, 142] width 108 height 11
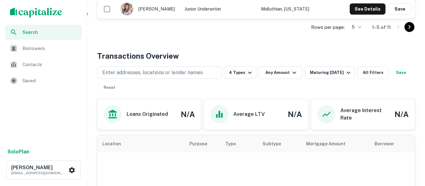
scroll to position [270, 0]
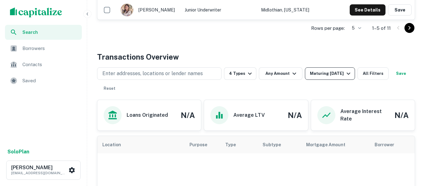
click at [355, 75] on button "Maturing [DATE]" at bounding box center [330, 73] width 50 height 12
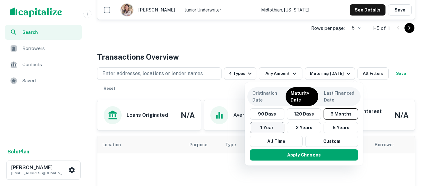
click at [276, 132] on button "1 Year" at bounding box center [267, 127] width 35 height 11
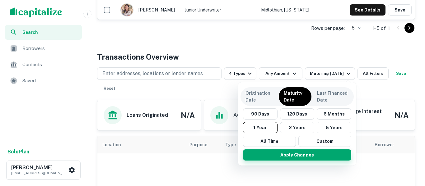
click at [313, 159] on button "Apply Changes" at bounding box center [297, 155] width 108 height 11
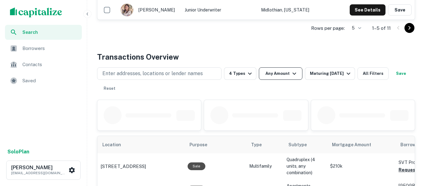
click at [296, 75] on icon "button" at bounding box center [293, 73] width 7 height 7
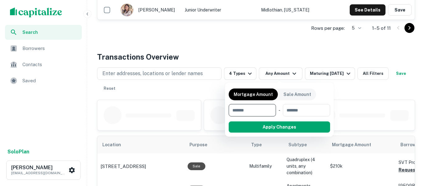
click at [298, 76] on div at bounding box center [212, 93] width 425 height 186
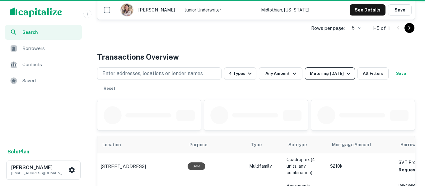
click at [342, 75] on div "Maturing [DATE]" at bounding box center [331, 73] width 42 height 7
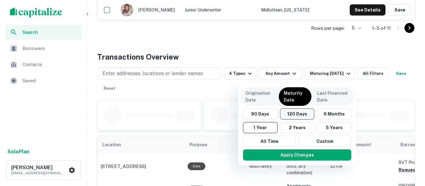
click at [307, 118] on button "120 Days" at bounding box center [297, 114] width 35 height 11
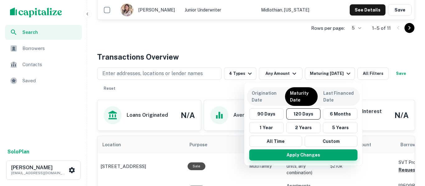
click at [321, 156] on button "Apply Changes" at bounding box center [303, 155] width 108 height 11
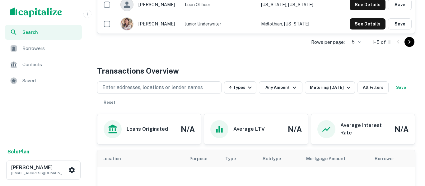
scroll to position [256, 0]
click at [391, 94] on button "Save" at bounding box center [401, 87] width 20 height 12
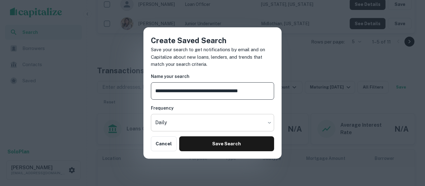
type input "**********"
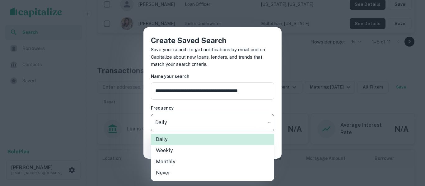
click at [222, 152] on li "Weekly" at bounding box center [212, 150] width 123 height 11
type input "******"
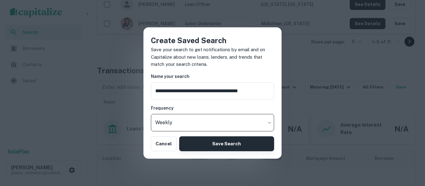
click at [237, 146] on button "Save Search" at bounding box center [226, 144] width 95 height 15
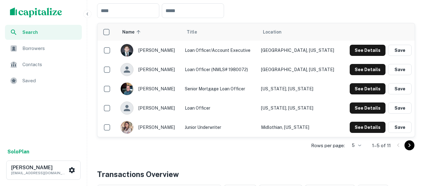
scroll to position [150, 0]
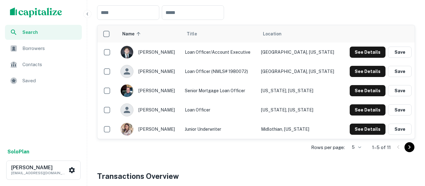
click at [35, 35] on span "Search" at bounding box center [50, 32] width 56 height 7
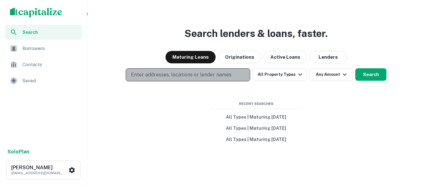
click at [209, 76] on p "Enter addresses, locations or lender names" at bounding box center [181, 74] width 100 height 7
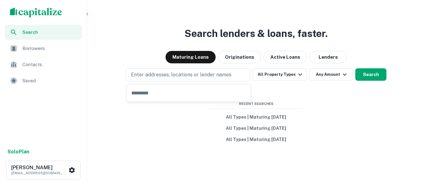
click at [209, 96] on input "text" at bounding box center [189, 92] width 124 height 17
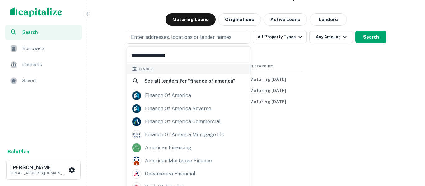
scroll to position [36, 0]
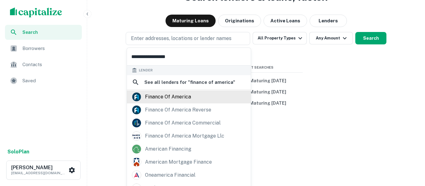
type input "**********"
click at [183, 99] on div "finance of america" at bounding box center [168, 96] width 46 height 9
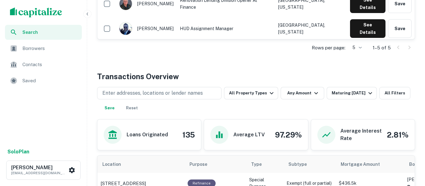
scroll to position [263, 0]
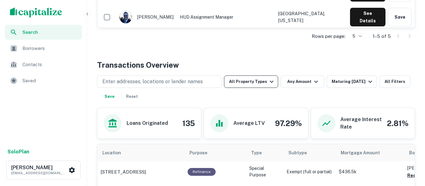
click at [264, 84] on button "All Property Types" at bounding box center [251, 82] width 54 height 12
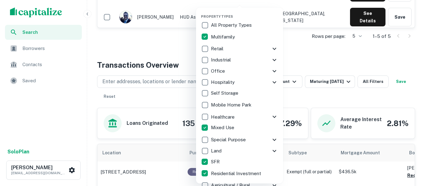
click at [307, 54] on div at bounding box center [212, 93] width 425 height 186
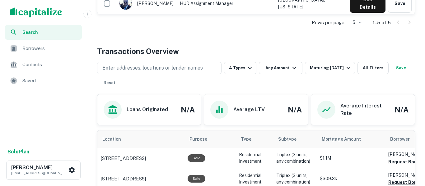
scroll to position [275, 0]
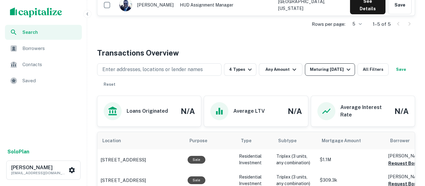
click at [354, 70] on button "Maturing [DATE]" at bounding box center [330, 69] width 50 height 12
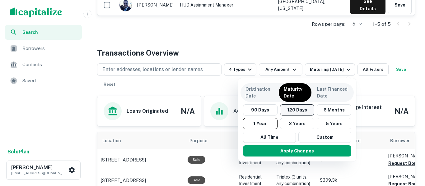
click at [303, 110] on button "120 Days" at bounding box center [297, 109] width 35 height 11
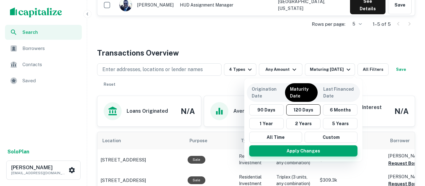
click at [322, 154] on button "Apply Changes" at bounding box center [303, 151] width 108 height 11
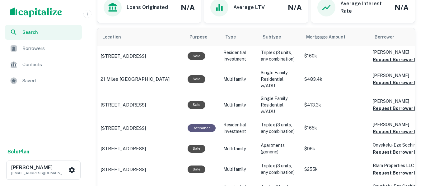
scroll to position [355, 0]
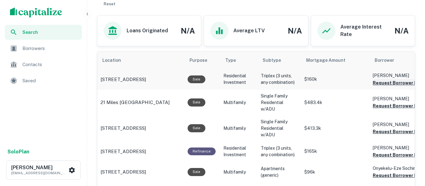
click at [396, 83] on button "Request Borrower Info" at bounding box center [398, 82] width 50 height 7
click at [398, 109] on button "Request Borrower Info" at bounding box center [398, 105] width 50 height 7
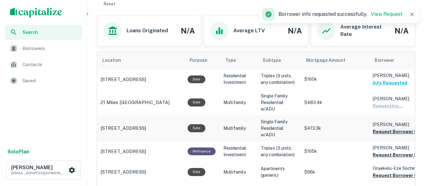
click at [384, 134] on button "Request Borrower Info" at bounding box center [398, 131] width 50 height 7
click at [381, 157] on button "Request Borrower Info" at bounding box center [398, 154] width 50 height 7
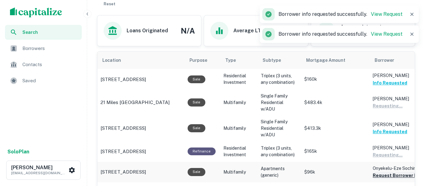
click at [384, 178] on button "Request Borrower Info" at bounding box center [398, 175] width 50 height 7
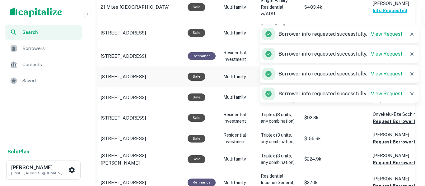
scroll to position [452, 0]
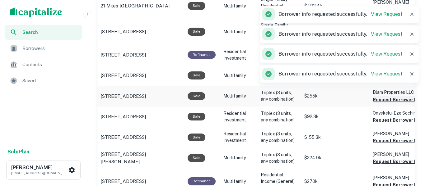
click at [389, 102] on button "Request Borrower Info" at bounding box center [398, 99] width 50 height 7
click at [387, 123] on button "Request Borrower Info" at bounding box center [398, 120] width 50 height 7
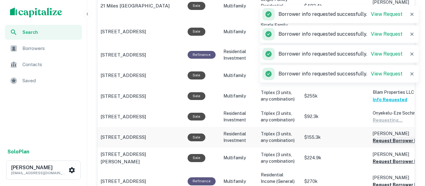
click at [385, 142] on button "Request Borrower Info" at bounding box center [398, 140] width 50 height 7
click at [388, 161] on button "Request Borrower Info" at bounding box center [398, 161] width 50 height 7
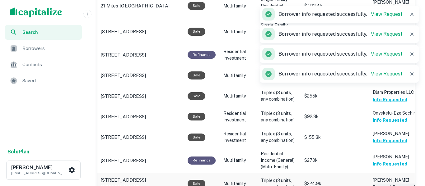
click at [400, 186] on button "Request Borrower Info" at bounding box center [398, 187] width 50 height 7
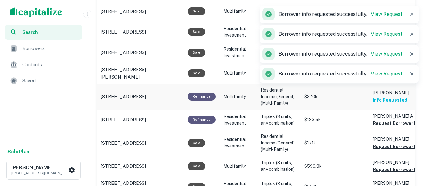
scroll to position [538, 0]
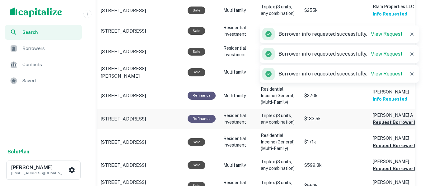
click at [395, 124] on button "Request Borrower Info" at bounding box center [398, 122] width 50 height 7
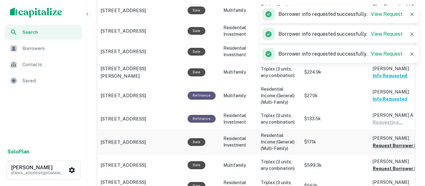
click at [391, 147] on button "Request Borrower Info" at bounding box center [398, 145] width 50 height 7
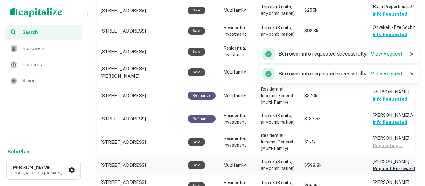
click at [397, 169] on button "Request Borrower Info" at bounding box center [398, 168] width 50 height 7
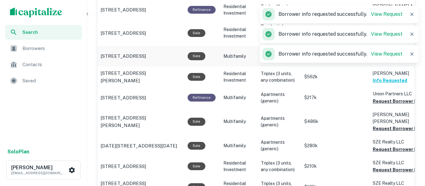
scroll to position [647, 0]
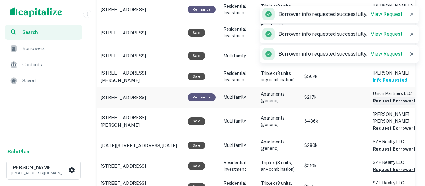
click at [397, 103] on button "Request Borrower Info" at bounding box center [398, 100] width 50 height 7
click at [394, 125] on button "Request Borrower Info" at bounding box center [398, 128] width 50 height 7
click at [390, 146] on button "Request Borrower Info" at bounding box center [398, 149] width 50 height 7
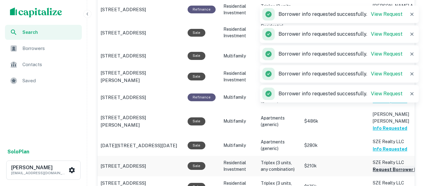
click at [389, 166] on button "Request Borrower Info" at bounding box center [398, 169] width 50 height 7
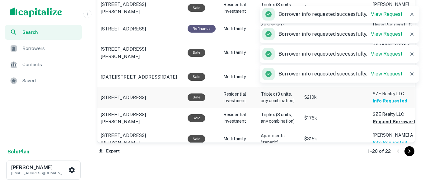
scroll to position [725, 0]
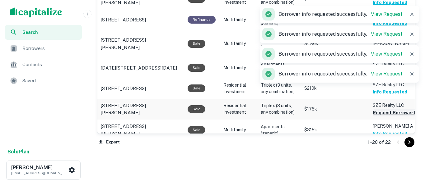
click at [393, 109] on button "Request Borrower Info" at bounding box center [398, 112] width 50 height 7
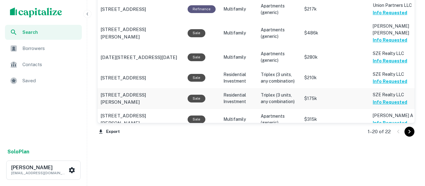
scroll to position [736, 0]
click at [410, 133] on icon "Go to next page" at bounding box center [408, 131] width 7 height 7
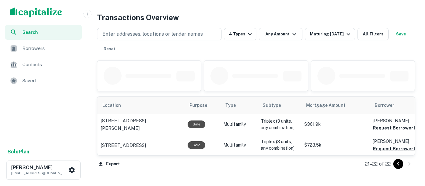
scroll to position [361, 0]
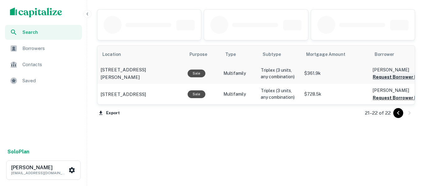
click at [403, 79] on button "Request Borrower Info" at bounding box center [398, 76] width 50 height 7
click at [405, 99] on button "Request Borrower Info" at bounding box center [398, 97] width 50 height 7
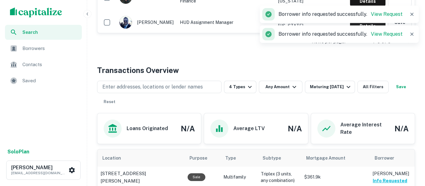
scroll to position [257, 0]
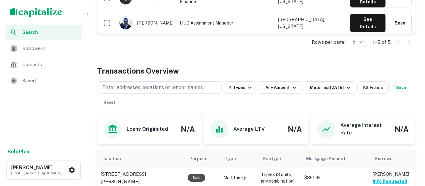
click at [391, 94] on button "Save" at bounding box center [401, 87] width 20 height 12
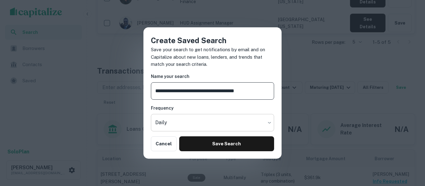
type input "**********"
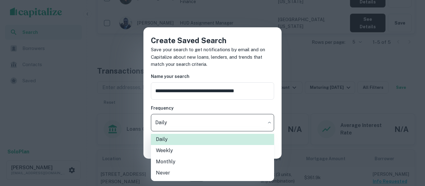
click at [227, 151] on li "Weekly" at bounding box center [212, 150] width 123 height 11
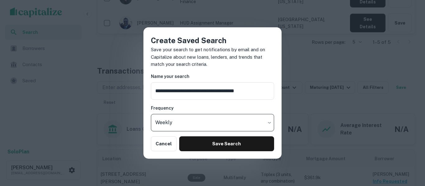
type input "******"
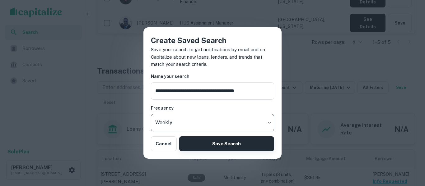
click at [244, 149] on button "Save Search" at bounding box center [226, 144] width 95 height 15
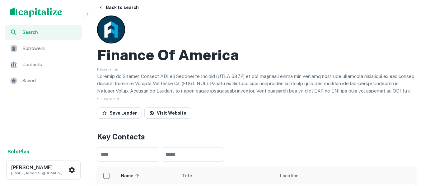
scroll to position [0, 0]
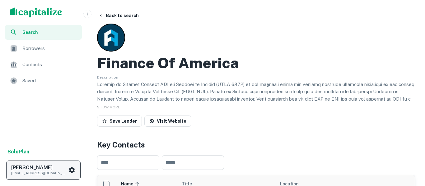
click at [72, 172] on icon "scrollable content" at bounding box center [72, 170] width 6 height 6
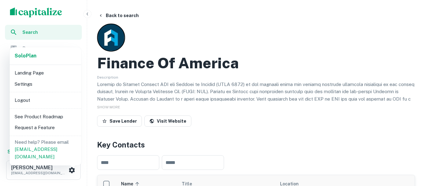
click at [26, 100] on li "Logout" at bounding box center [45, 100] width 67 height 11
